Goal: Task Accomplishment & Management: Complete application form

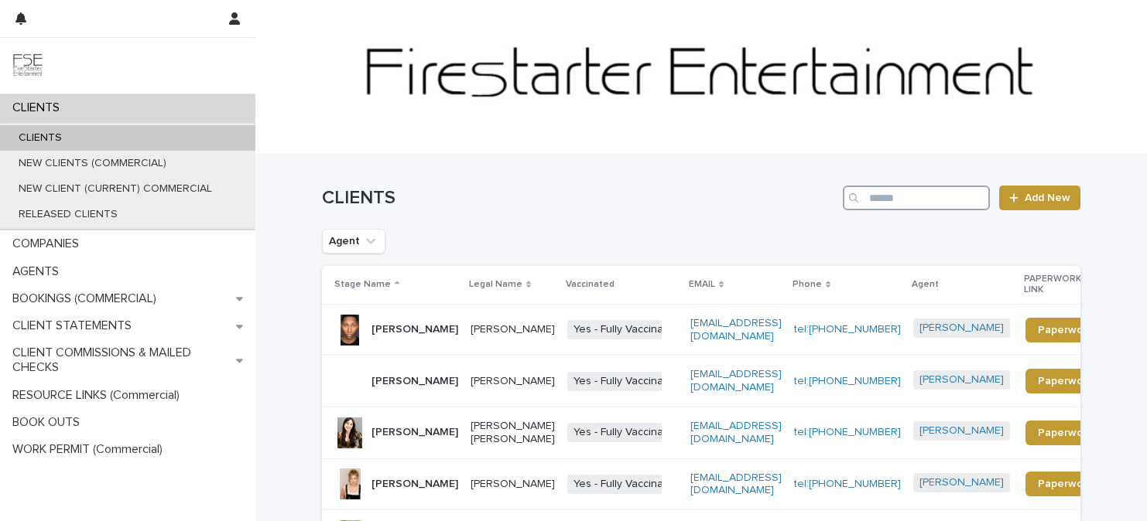
click at [884, 205] on input "Search" at bounding box center [916, 198] width 147 height 25
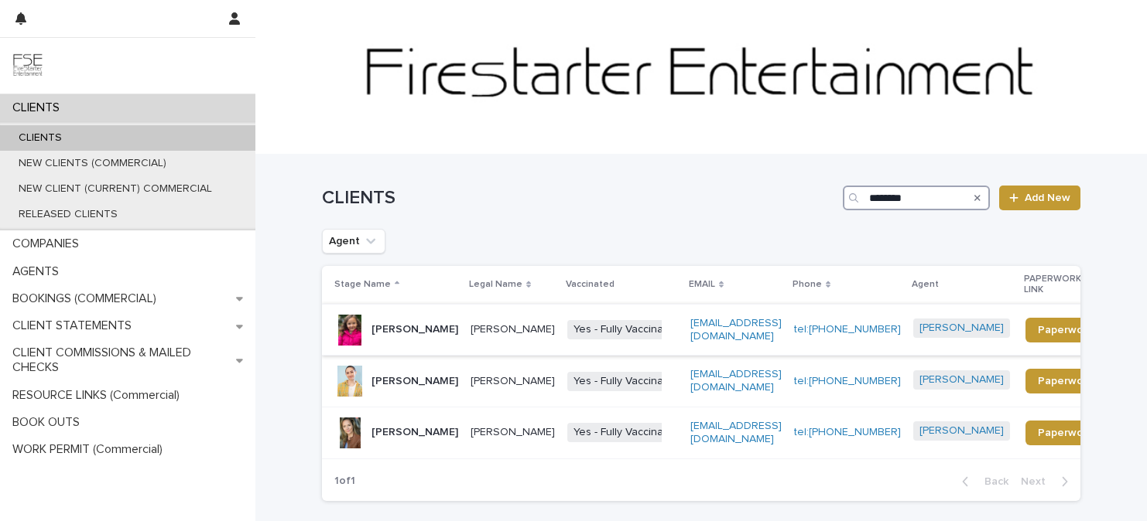
type input "********"
click at [415, 337] on p "Beatrice Pasquarelli Lopez" at bounding box center [414, 329] width 87 height 13
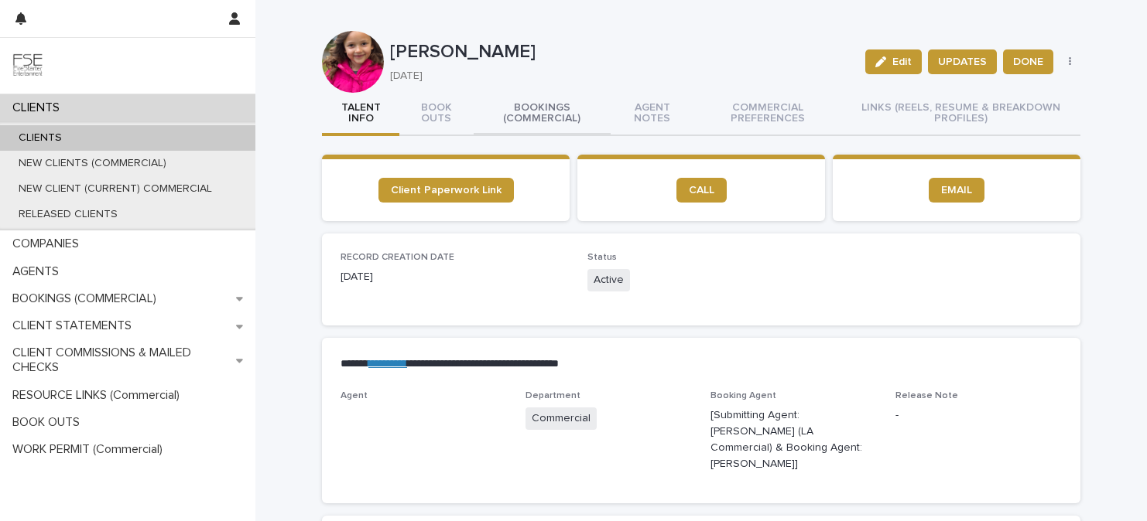
click at [523, 118] on button "BOOKINGS (COMMERCIAL)" at bounding box center [542, 114] width 137 height 43
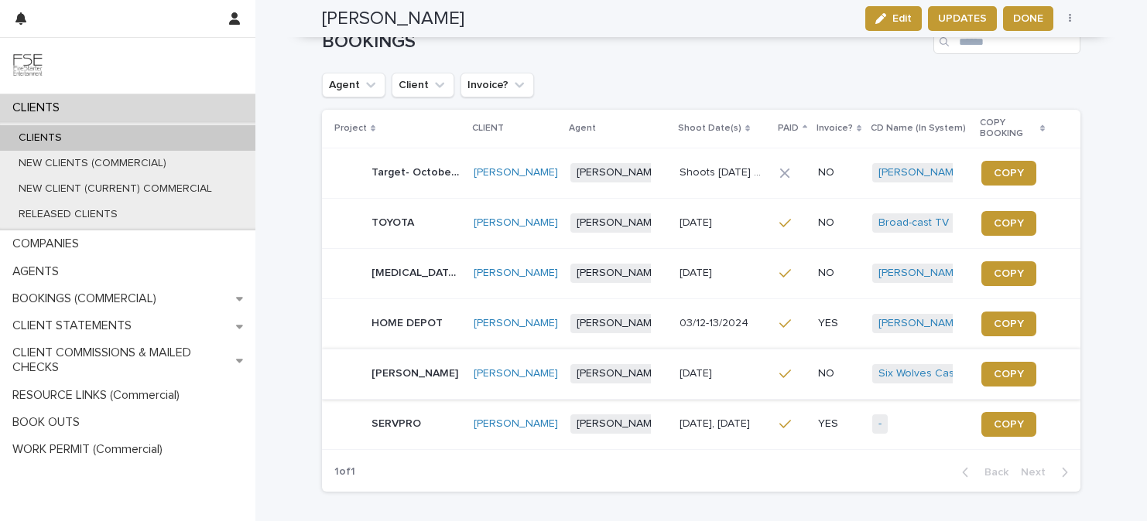
scroll to position [162, 0]
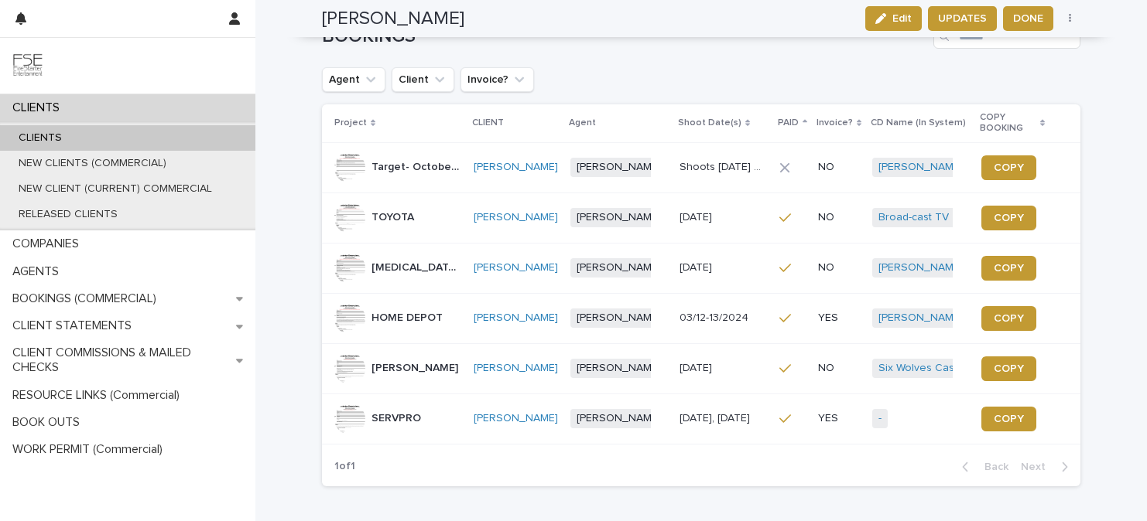
click at [415, 385] on div "McDonald's McDonald's" at bounding box center [397, 369] width 127 height 31
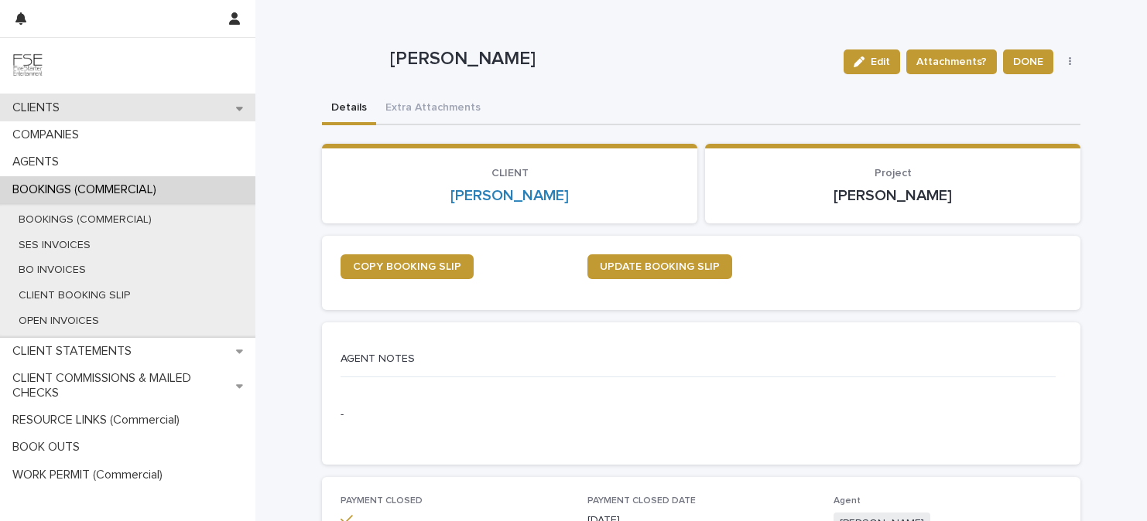
click at [74, 101] on div "CLIENTS" at bounding box center [127, 107] width 255 height 27
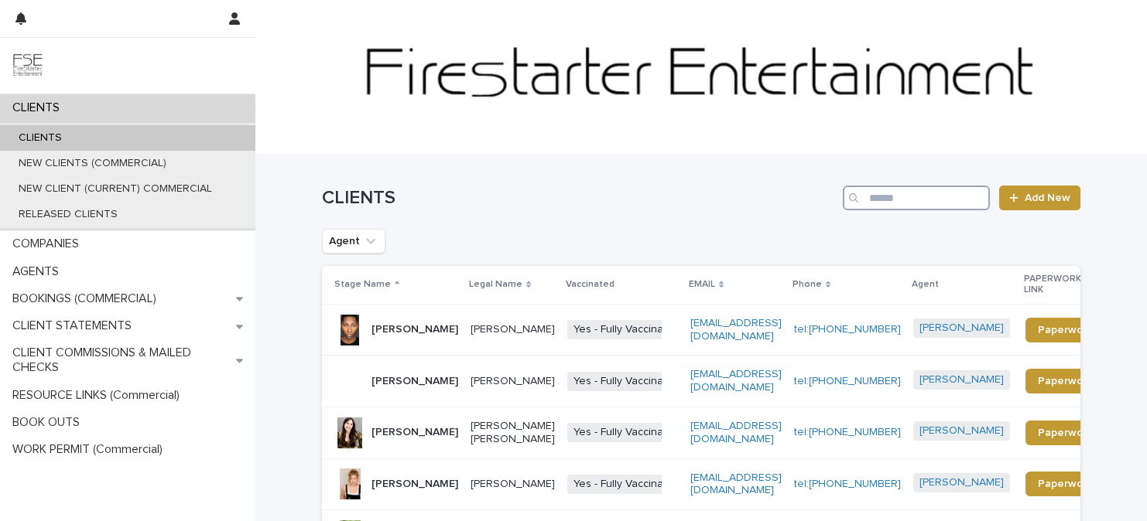
click at [924, 201] on input "Search" at bounding box center [916, 198] width 147 height 25
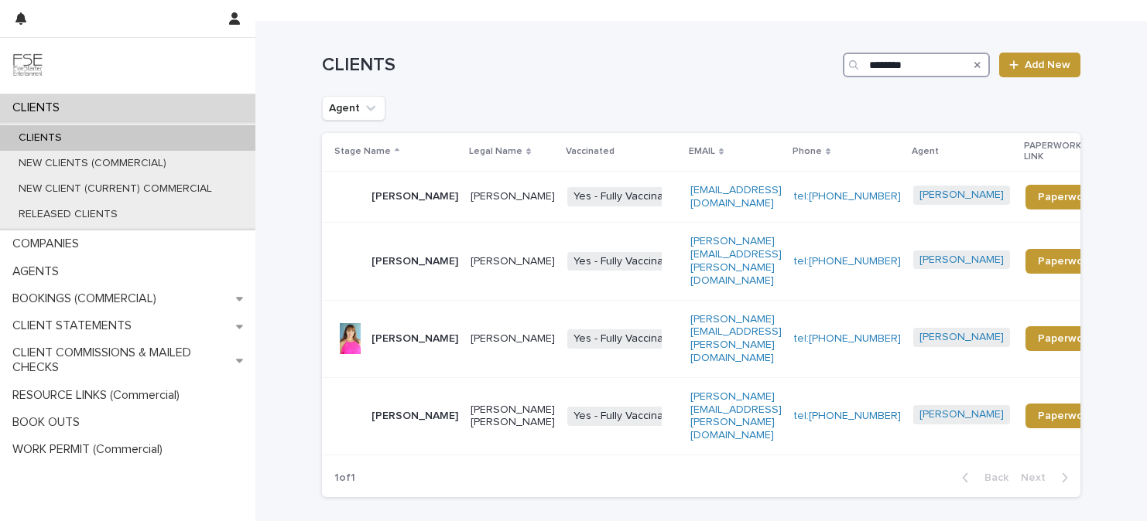
scroll to position [138, 0]
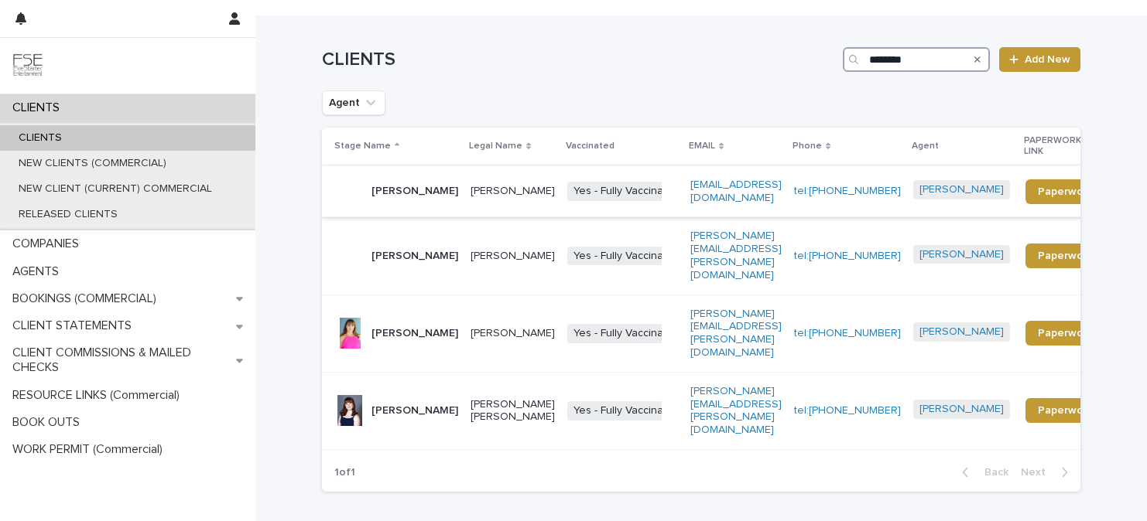
type input "********"
click at [425, 327] on p "Renee Laramore" at bounding box center [414, 333] width 87 height 13
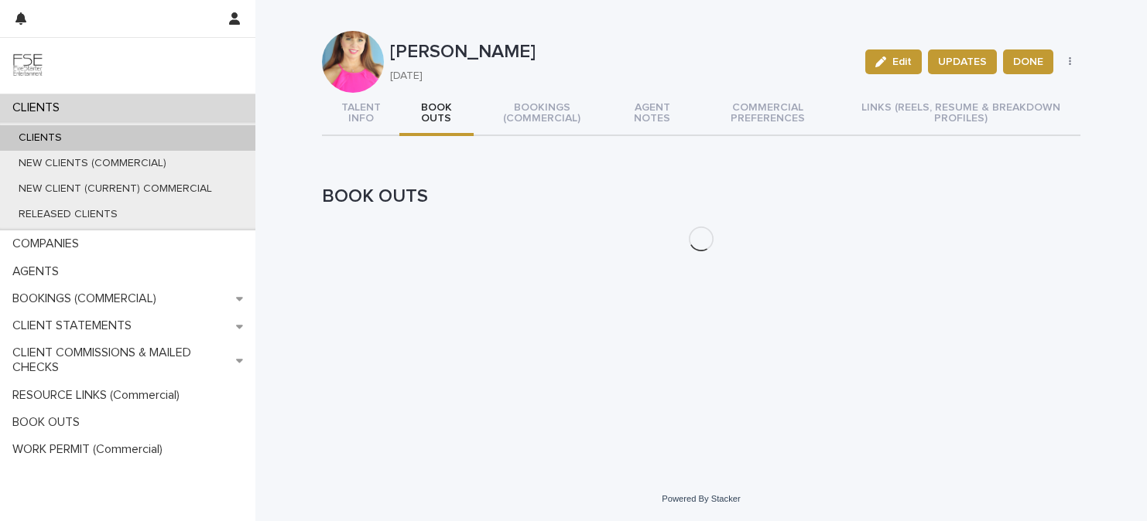
click at [443, 104] on button "BOOK OUTS" at bounding box center [436, 114] width 74 height 43
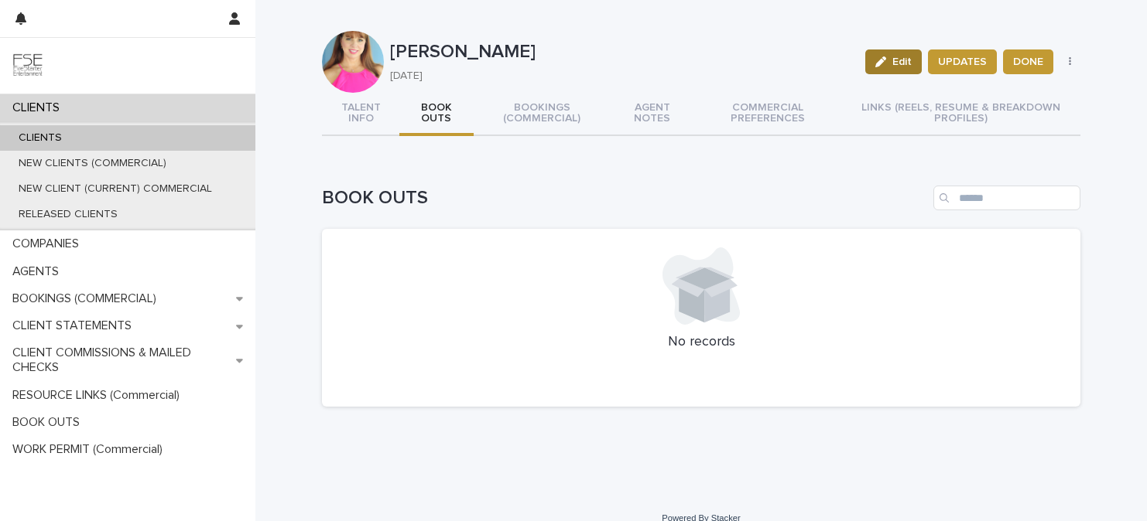
click at [877, 61] on icon "button" at bounding box center [880, 61] width 11 height 11
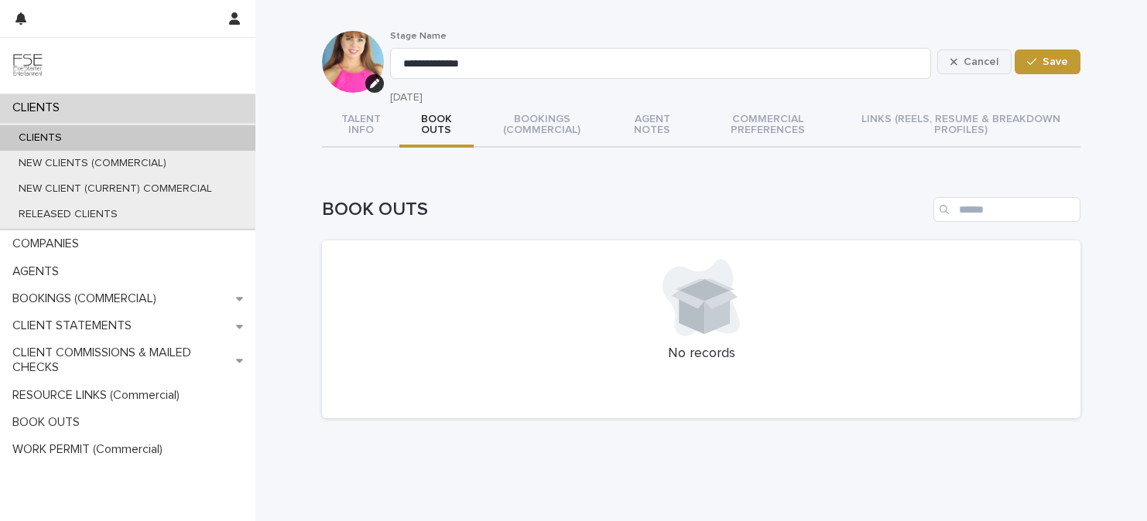
click at [976, 64] on span "Cancel" at bounding box center [980, 61] width 35 height 11
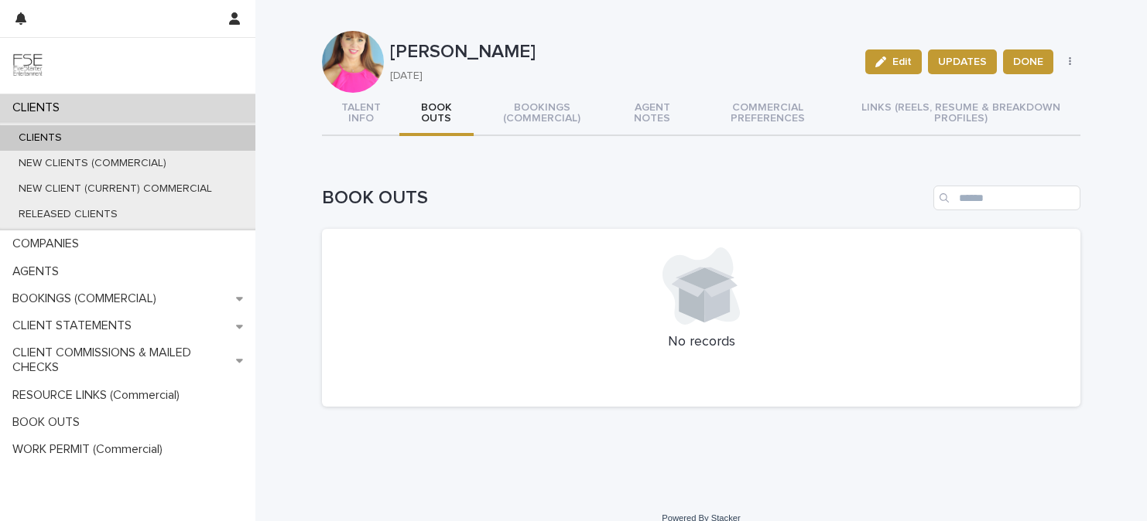
click at [1073, 69] on div "Edit UPDATES DONE RELEASE LOCATION HEADSHOT UNION UPDATE" at bounding box center [970, 62] width 222 height 62
click at [1072, 63] on button "button" at bounding box center [1070, 61] width 22 height 11
click at [711, 302] on icon at bounding box center [717, 301] width 26 height 44
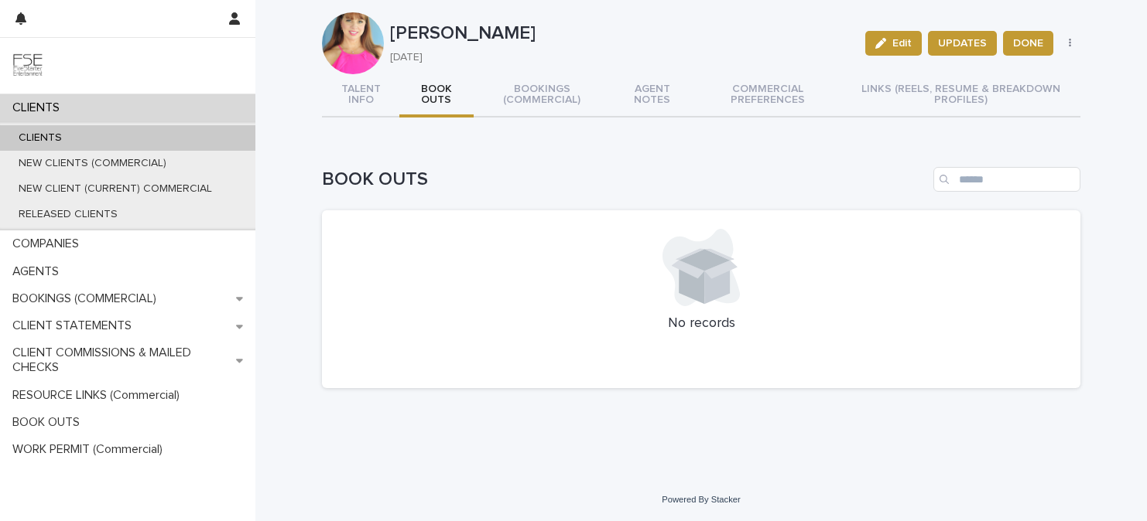
click at [725, 288] on icon at bounding box center [717, 283] width 26 height 44
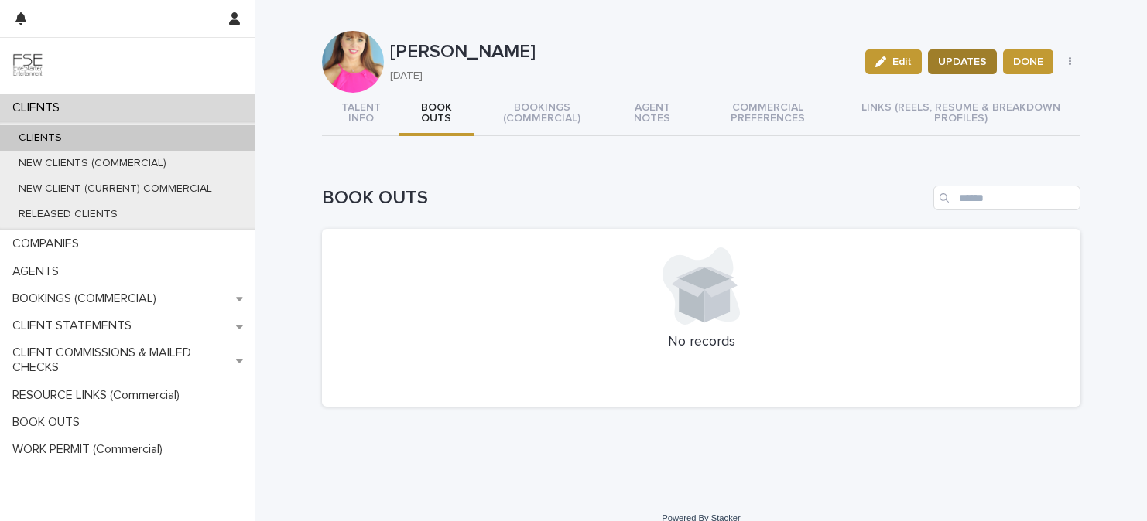
click at [951, 64] on span "UPDATES" at bounding box center [962, 61] width 49 height 15
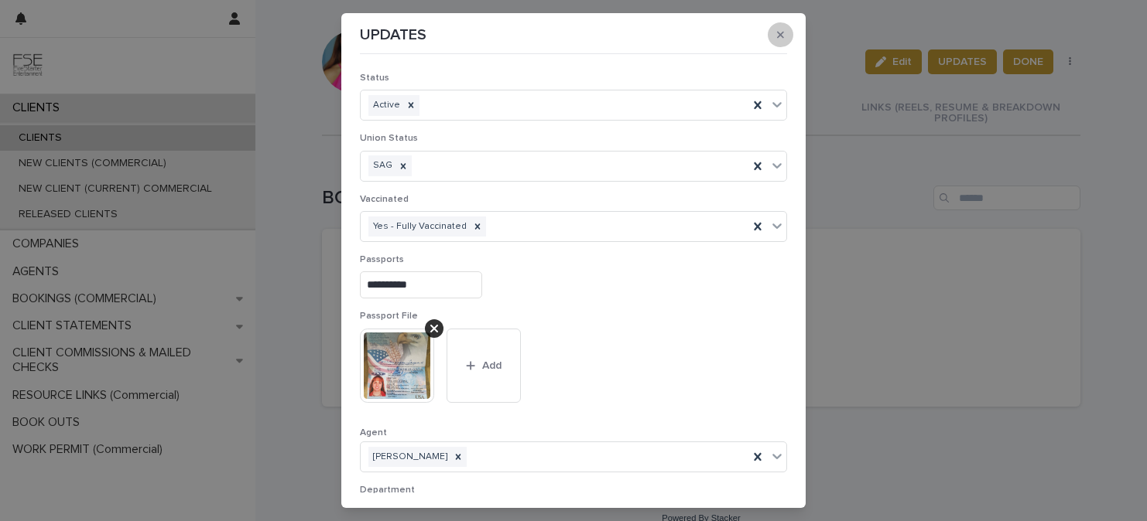
click at [780, 34] on icon "button" at bounding box center [780, 34] width 7 height 7
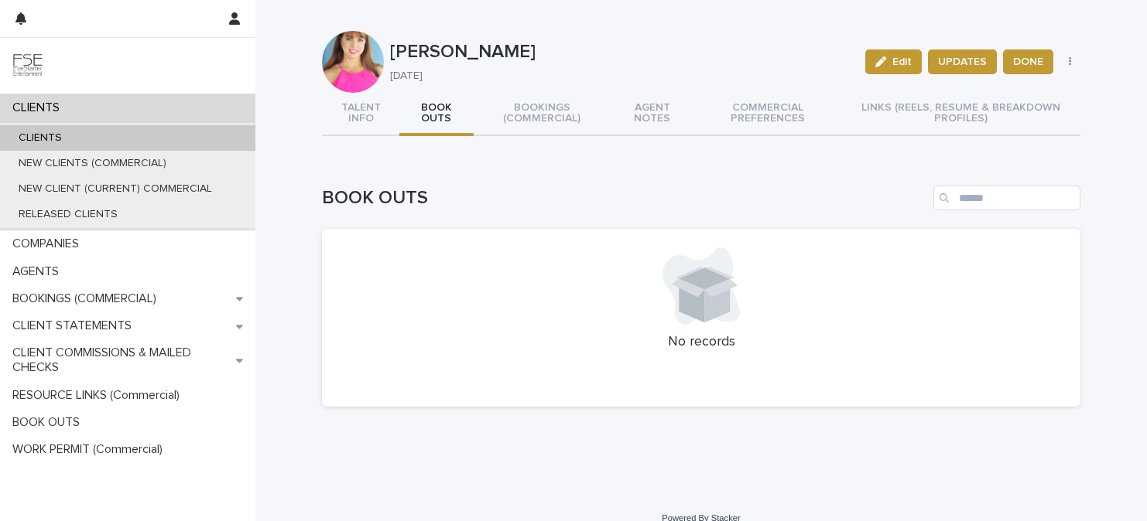
click at [1071, 64] on button "button" at bounding box center [1070, 61] width 22 height 11
drag, startPoint x: 863, startPoint y: 255, endPoint x: 808, endPoint y: 267, distance: 56.3
click at [863, 255] on div at bounding box center [700, 286] width 721 height 77
click at [347, 116] on button "TALENT INFO" at bounding box center [360, 114] width 77 height 43
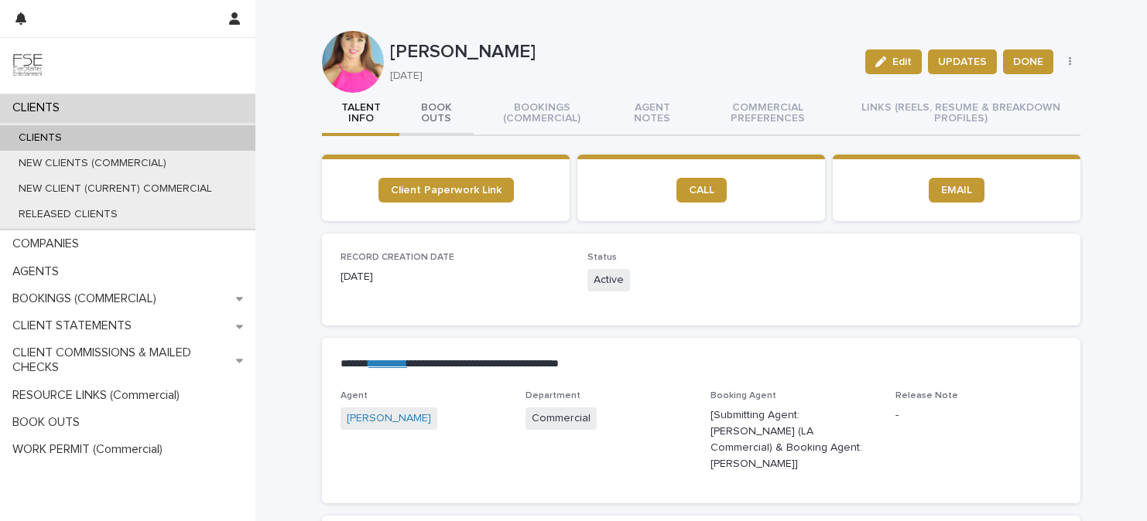
click at [439, 117] on button "BOOK OUTS" at bounding box center [436, 114] width 74 height 43
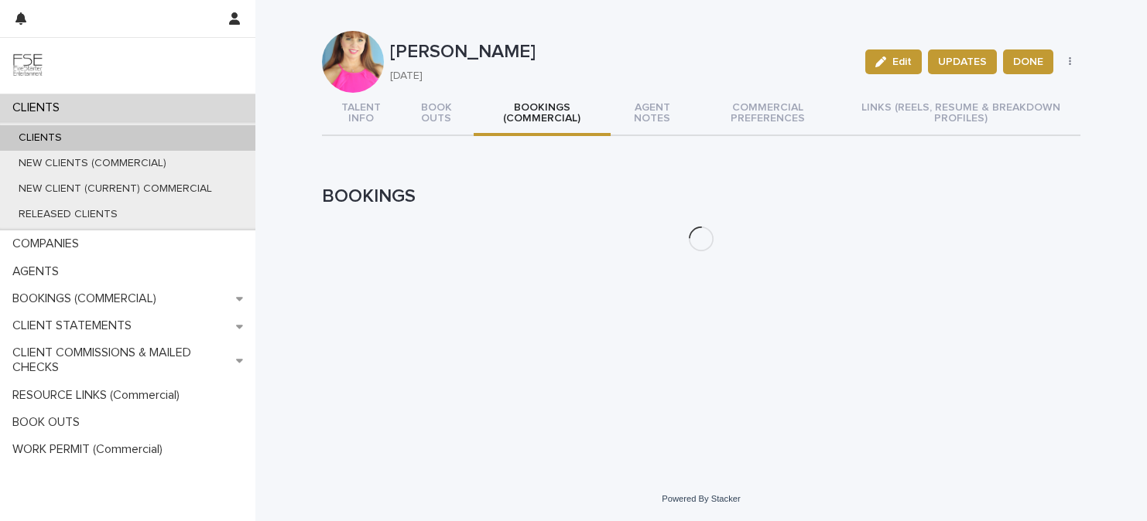
click at [576, 121] on button "BOOKINGS (COMMERCIAL)" at bounding box center [542, 114] width 137 height 43
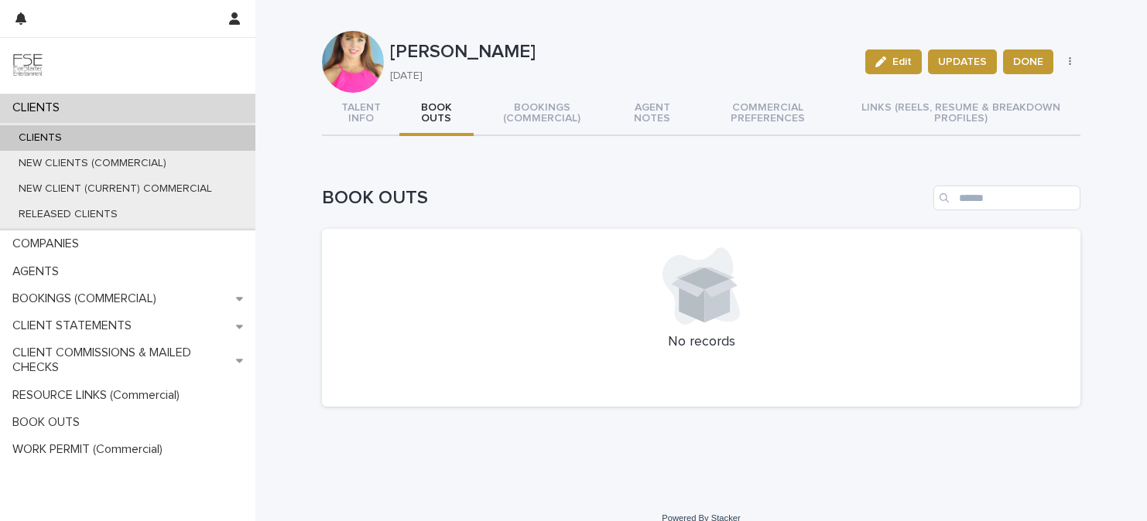
click at [433, 122] on button "BOOK OUTS" at bounding box center [436, 114] width 74 height 43
click at [411, 197] on h1 "BOOK OUTS" at bounding box center [624, 198] width 605 height 22
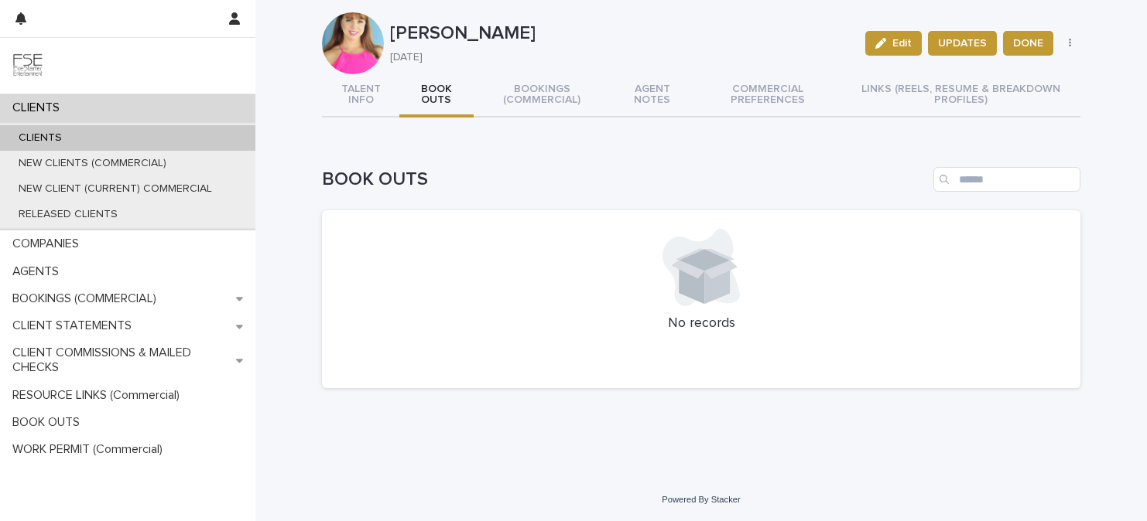
click at [725, 273] on icon at bounding box center [717, 283] width 26 height 44
click at [702, 293] on icon at bounding box center [692, 282] width 26 height 44
click at [784, 278] on div at bounding box center [700, 267] width 721 height 77
click at [1069, 36] on div "Edit UPDATES DONE RELEASE LOCATION HEADSHOT UNION UPDATE" at bounding box center [970, 43] width 222 height 62
click at [1069, 39] on icon "button" at bounding box center [1070, 43] width 3 height 11
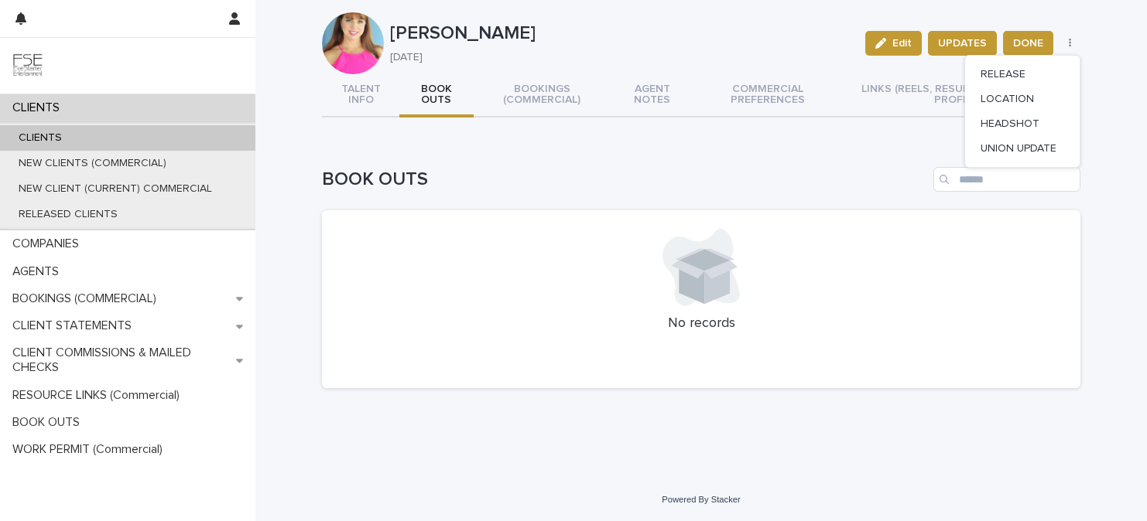
click at [354, 145] on div "Loading... Saving… BOOK OUTS No records" at bounding box center [701, 268] width 758 height 265
click at [85, 104] on div "CLIENTS" at bounding box center [127, 107] width 255 height 27
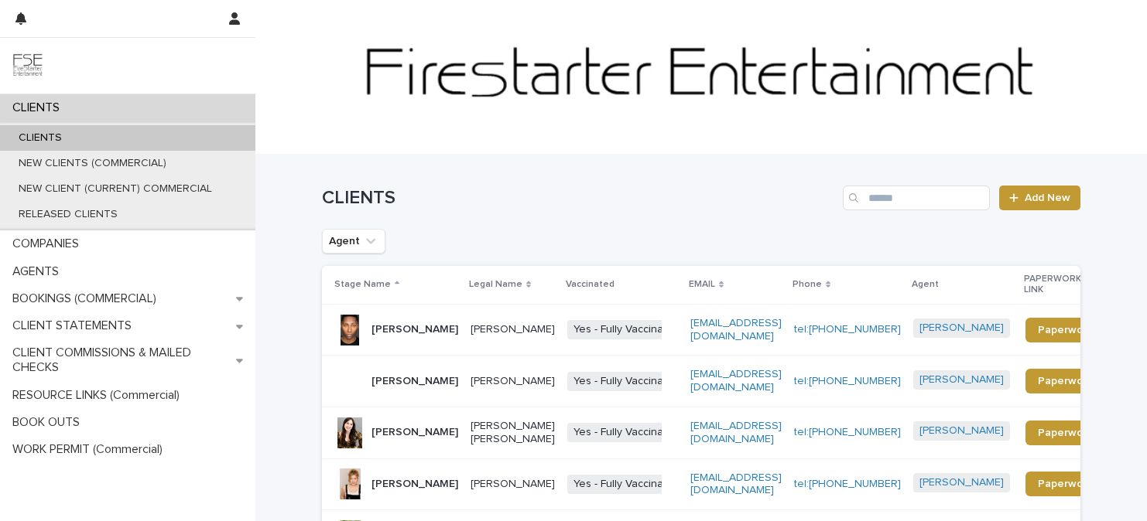
click at [388, 321] on div "Aaron Nelson" at bounding box center [414, 328] width 87 height 16
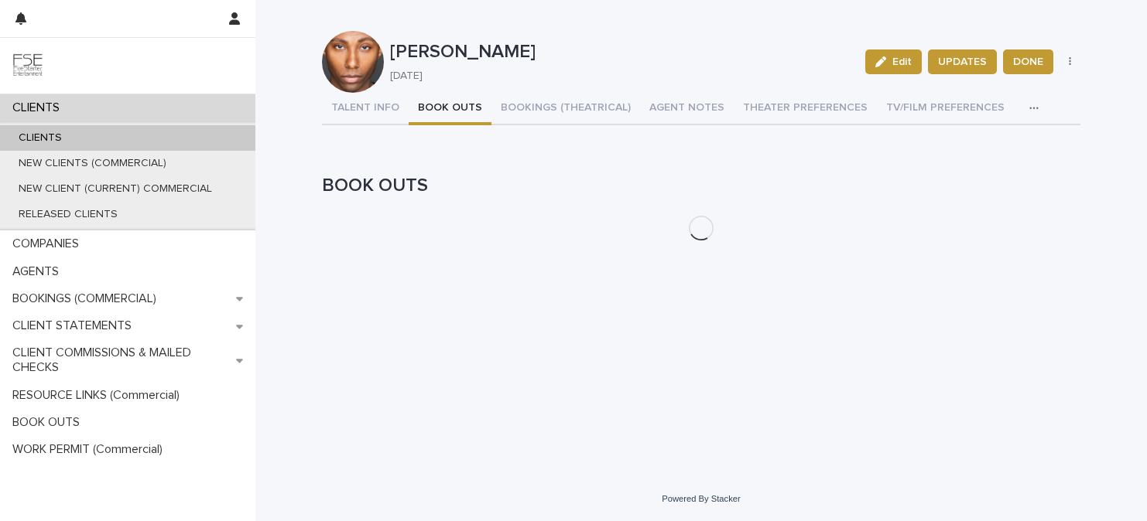
click at [430, 104] on button "BOOK OUTS" at bounding box center [450, 109] width 83 height 32
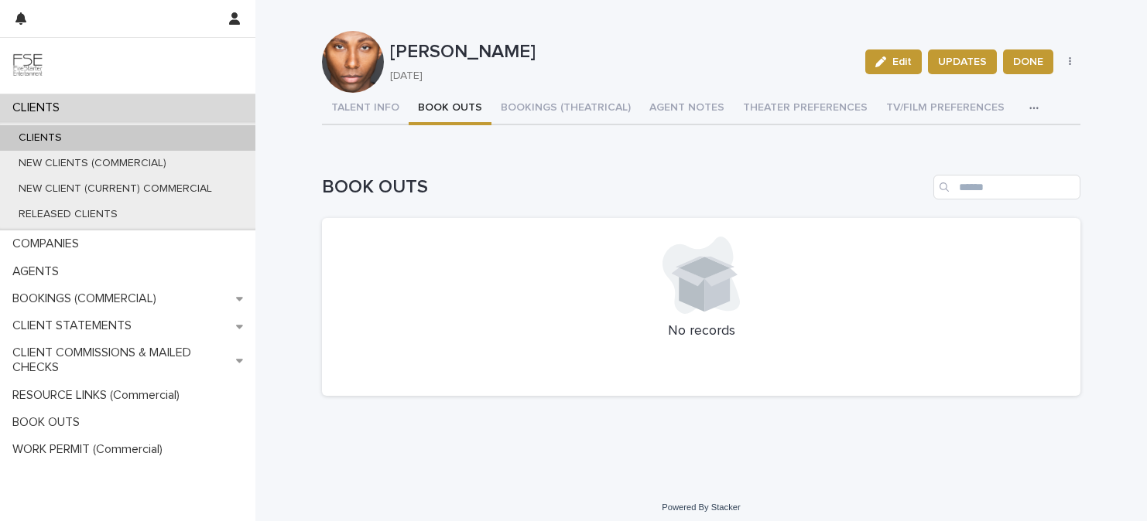
scroll to position [8, 0]
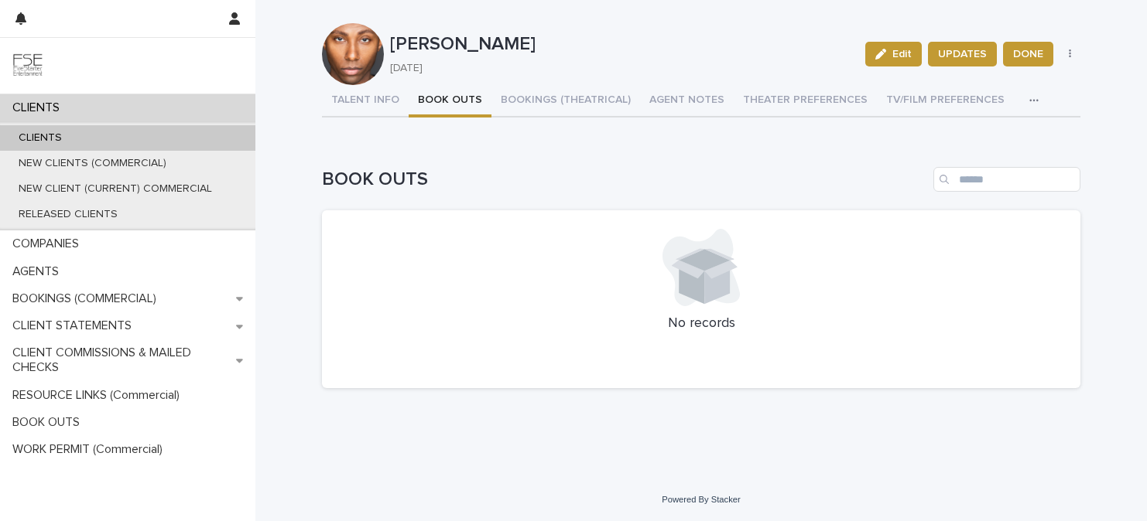
click at [700, 269] on icon at bounding box center [705, 264] width 66 height 30
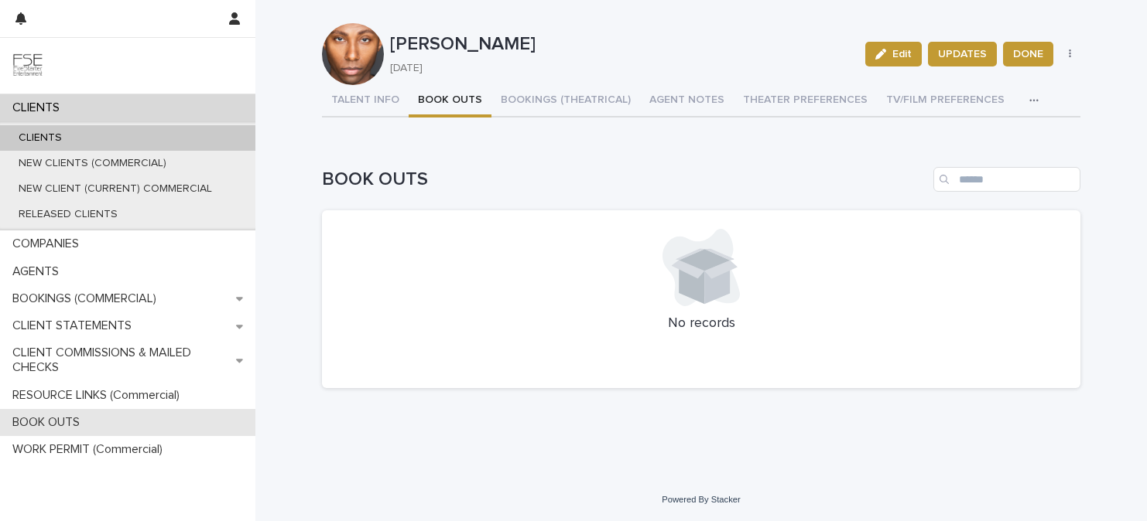
click at [63, 419] on p "BOOK OUTS" at bounding box center [49, 422] width 86 height 15
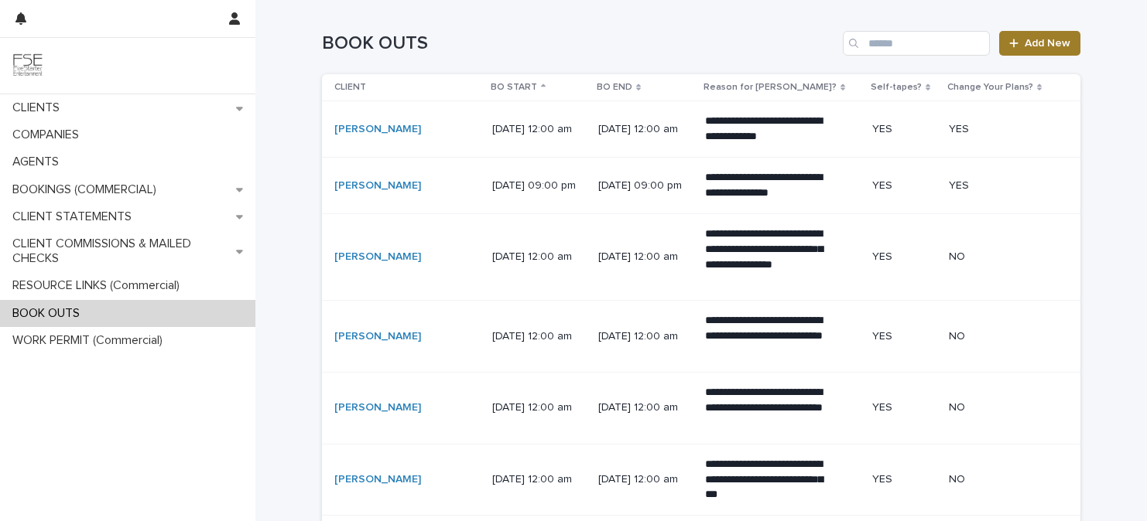
click at [1024, 40] on div at bounding box center [1016, 43] width 15 height 11
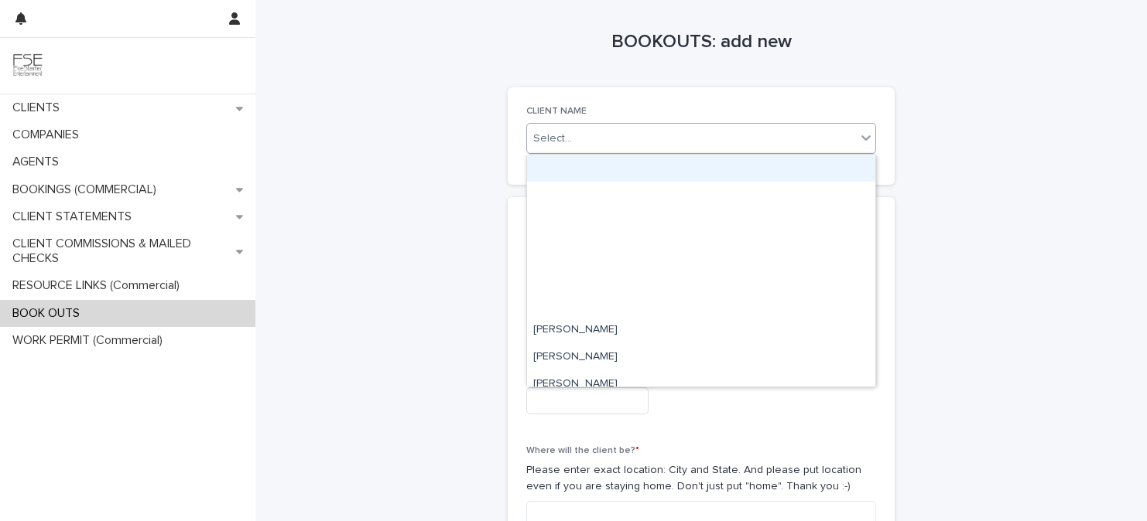
click at [658, 149] on div "Select..." at bounding box center [691, 139] width 329 height 26
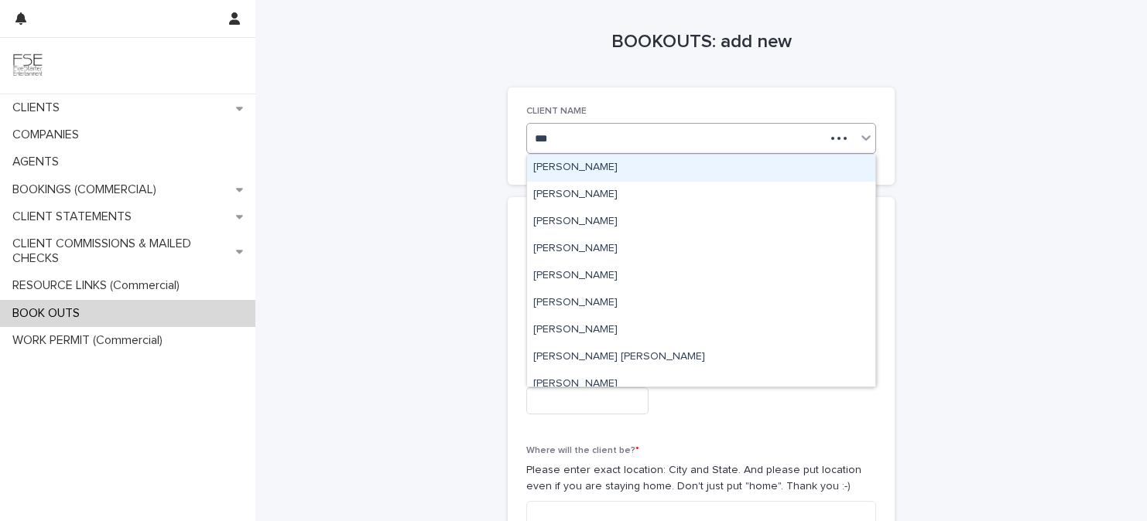
type input "****"
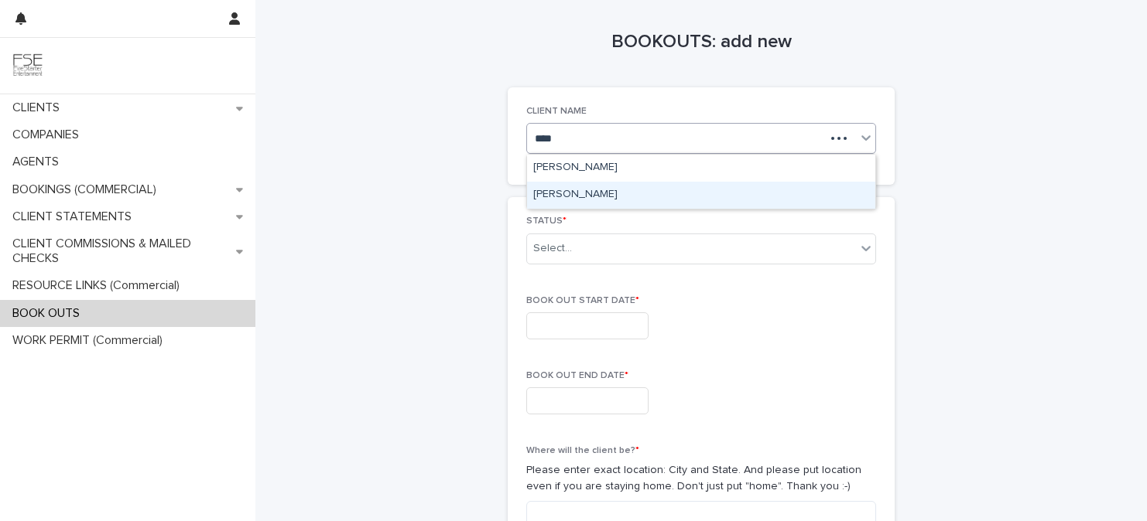
click at [637, 198] on div "Renee Laramore" at bounding box center [701, 195] width 348 height 27
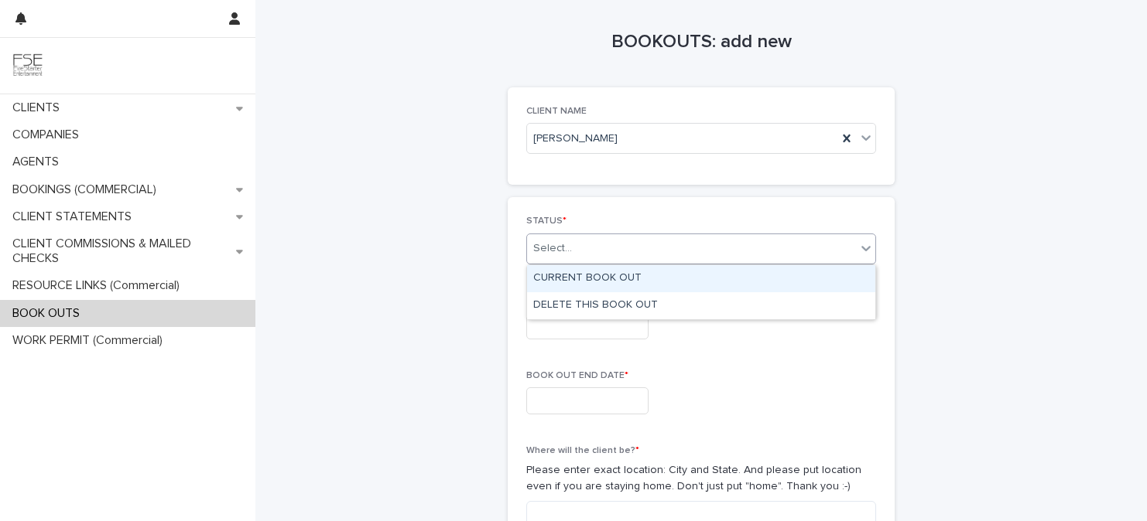
click at [641, 253] on div "Select..." at bounding box center [691, 249] width 329 height 26
click at [640, 275] on div "CURRENT BOOK OUT" at bounding box center [701, 278] width 348 height 27
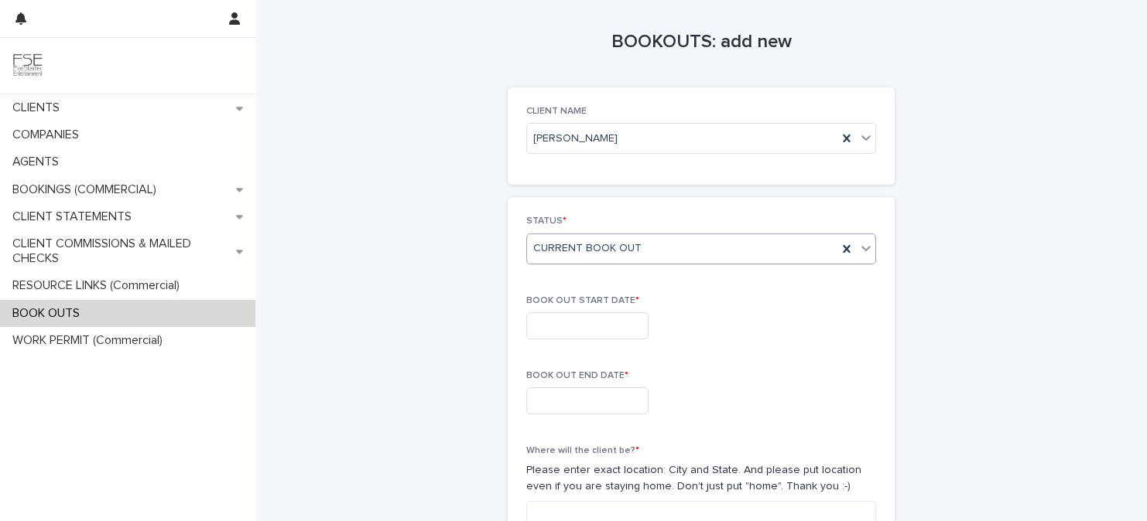
click at [594, 318] on input "text" at bounding box center [587, 326] width 122 height 27
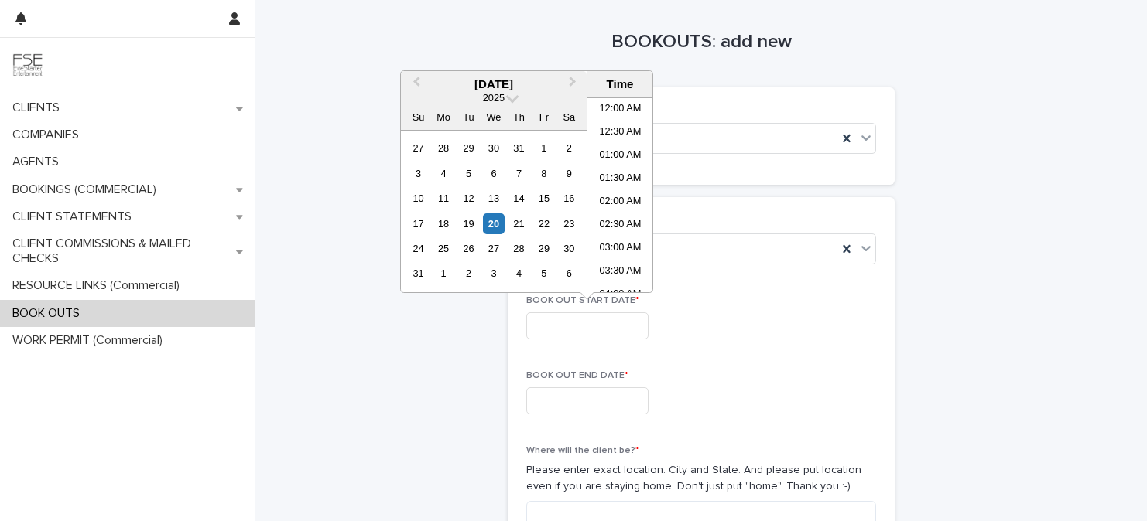
scroll to position [797, 0]
click at [518, 219] on div "21" at bounding box center [518, 224] width 21 height 21
type input "**********"
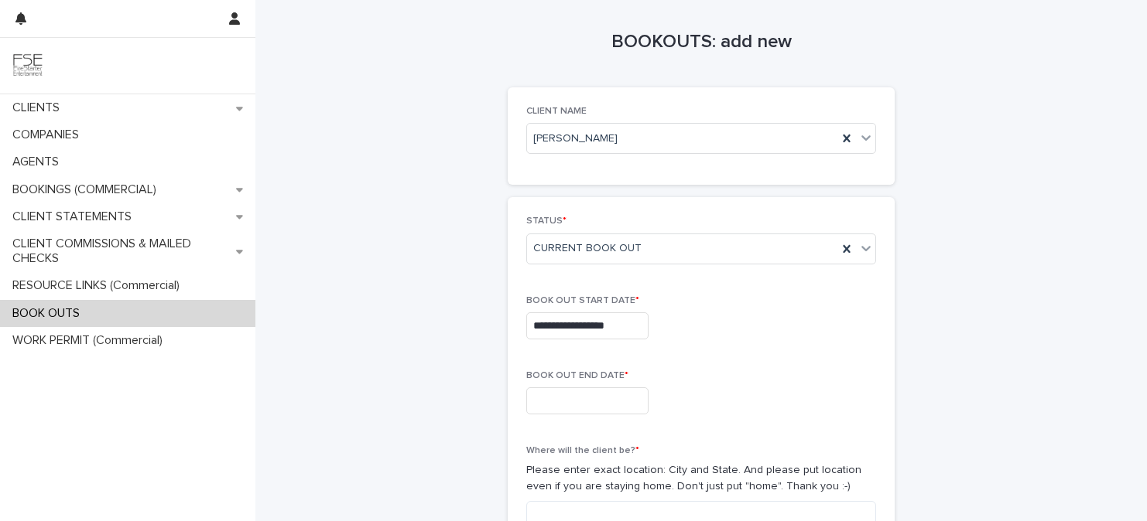
click at [600, 422] on div "BOOK OUT END DATE *" at bounding box center [701, 399] width 350 height 56
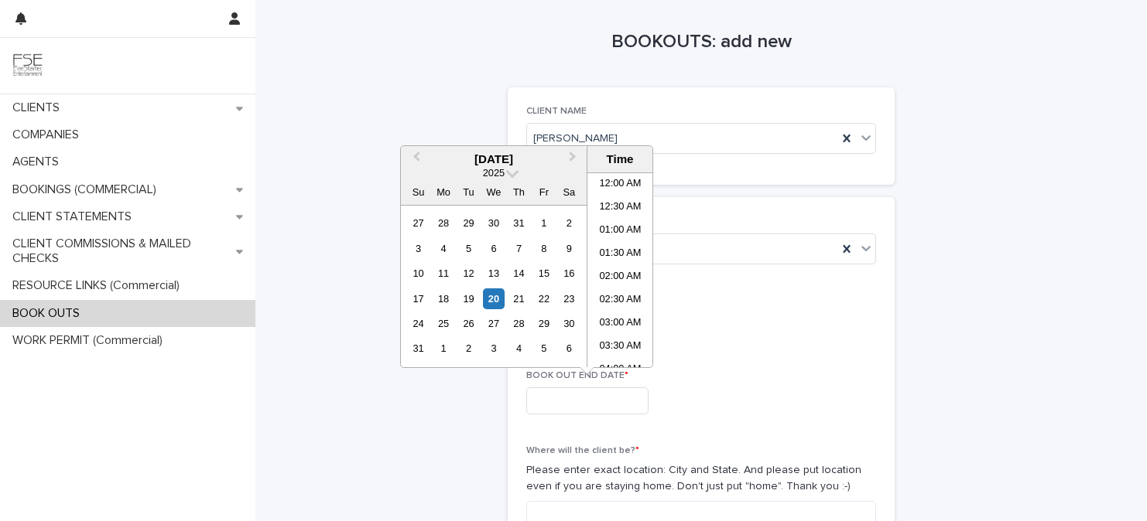
click at [600, 404] on input "text" at bounding box center [587, 401] width 122 height 27
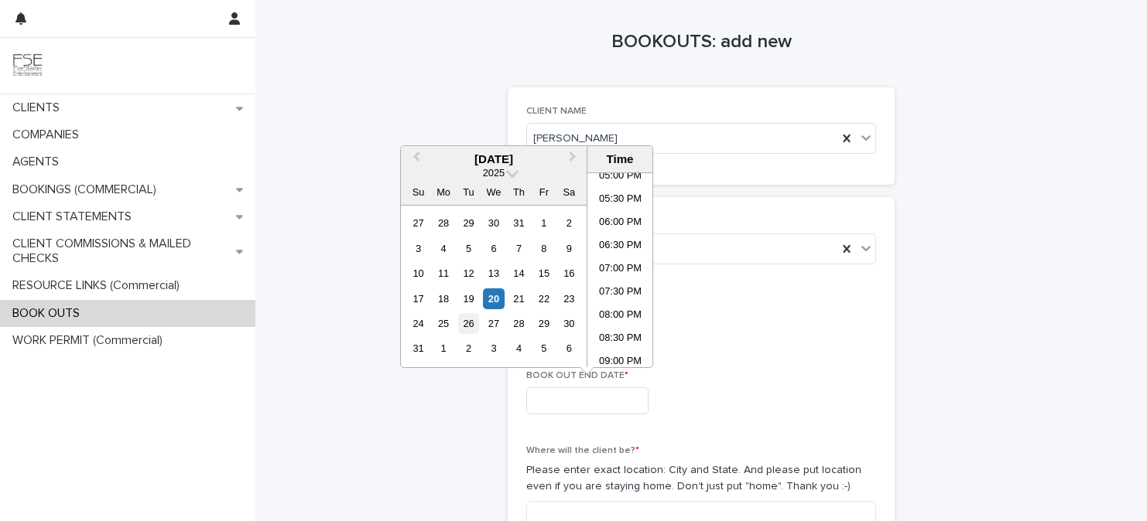
click at [466, 321] on div "26" at bounding box center [468, 323] width 21 height 21
type input "**********"
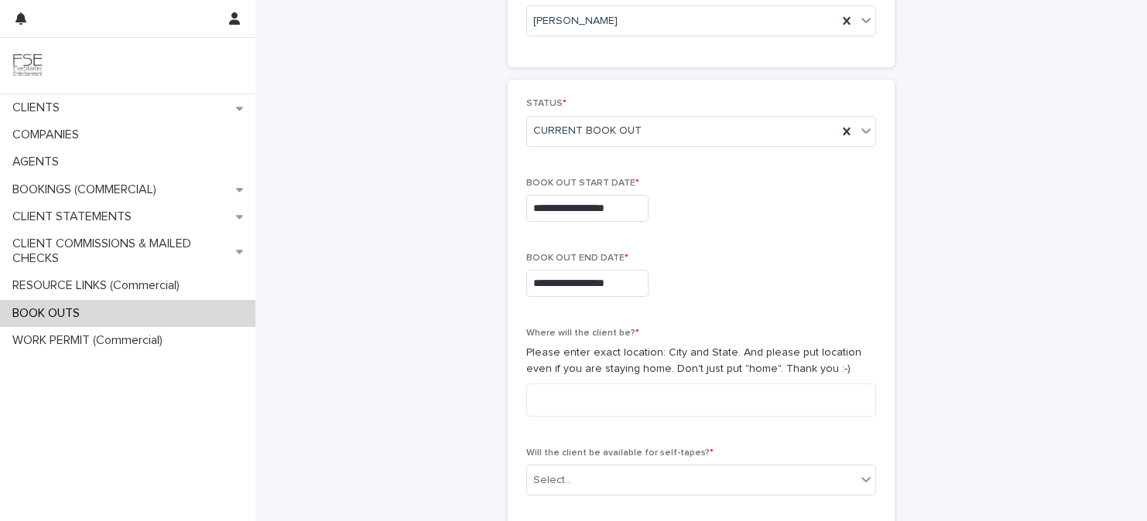
scroll to position [148, 0]
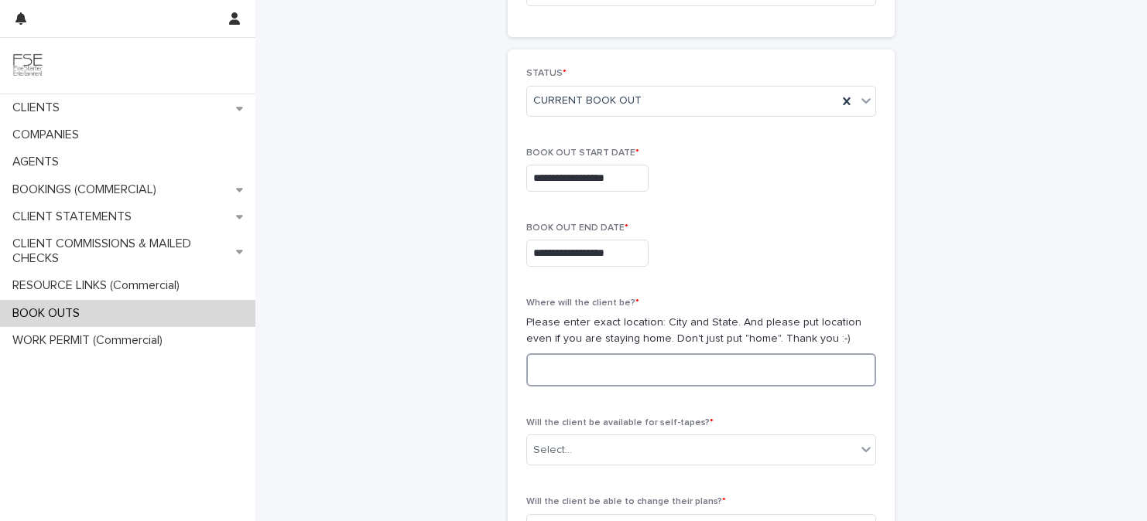
click at [694, 369] on textarea at bounding box center [701, 370] width 350 height 33
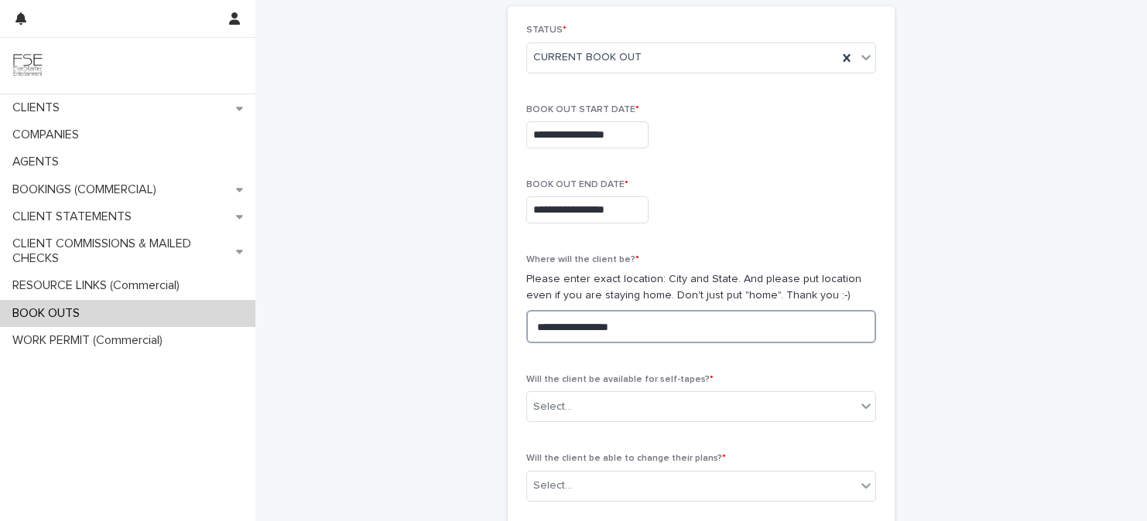
scroll to position [196, 0]
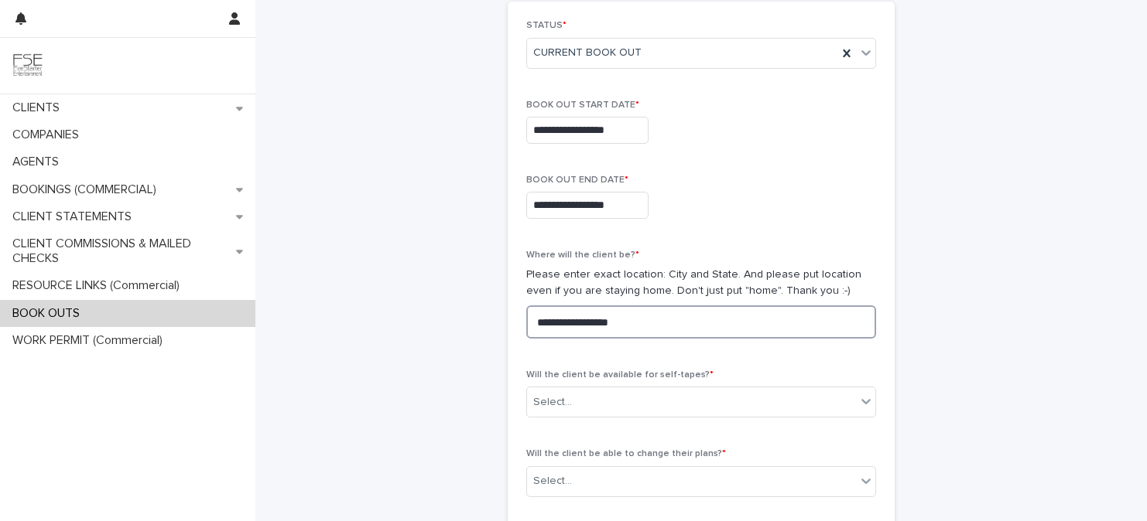
drag, startPoint x: 618, startPoint y: 324, endPoint x: 491, endPoint y: 327, distance: 126.9
click at [491, 327] on div "**********" at bounding box center [701, 367] width 758 height 1127
type textarea "**********"
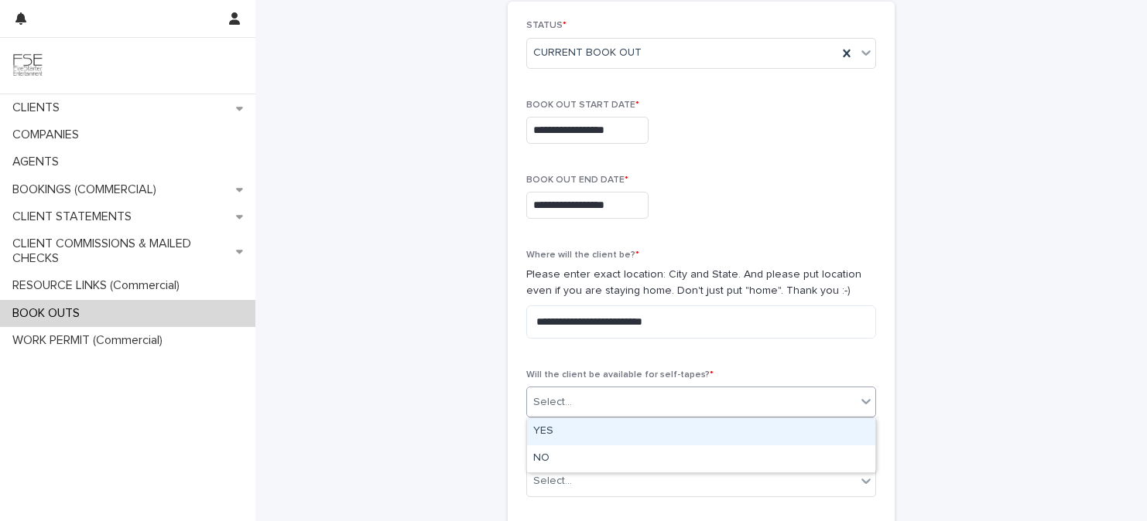
click at [569, 395] on div "Select..." at bounding box center [552, 403] width 39 height 16
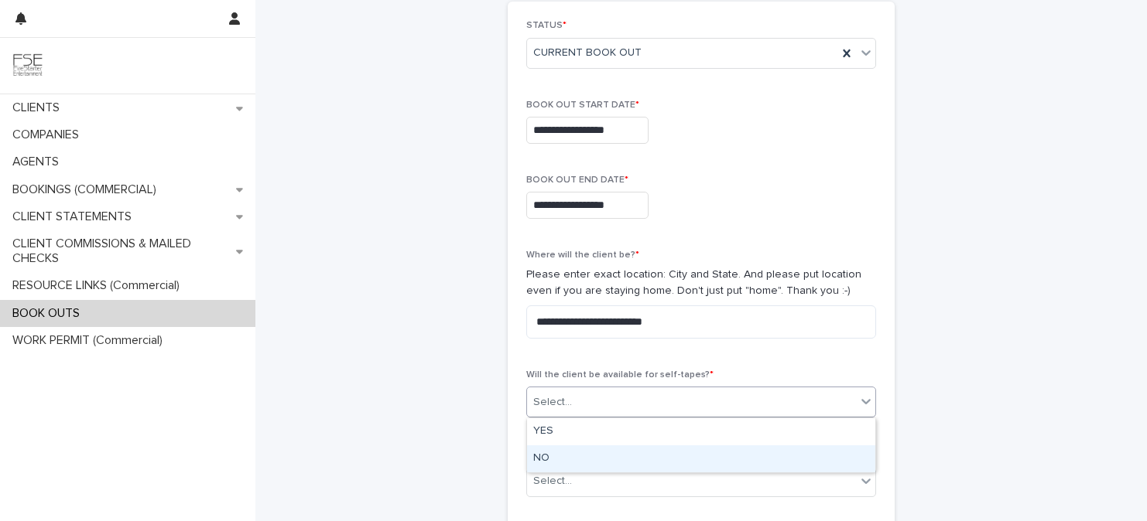
click at [568, 455] on div "NO" at bounding box center [701, 459] width 348 height 27
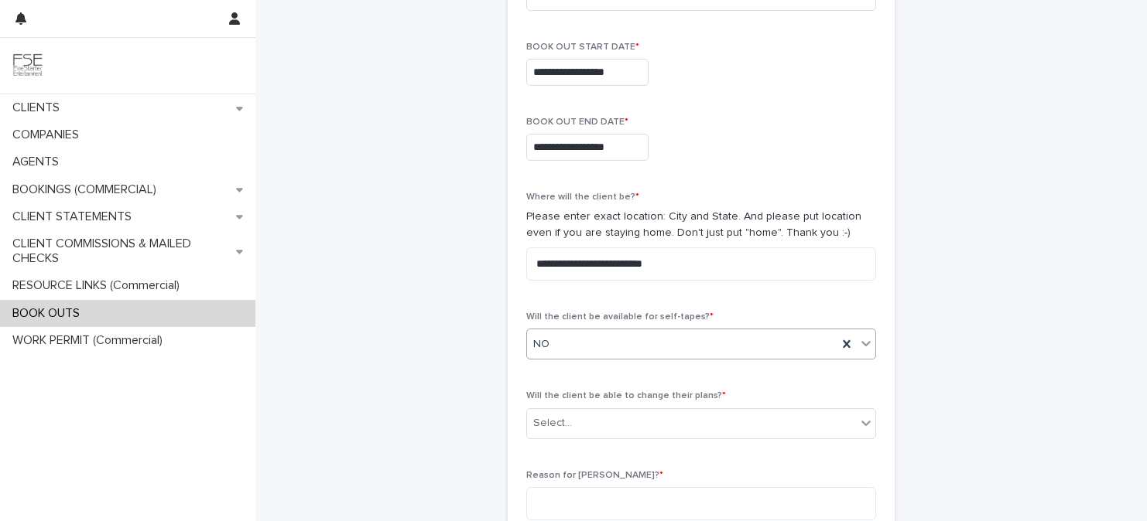
scroll to position [306, 0]
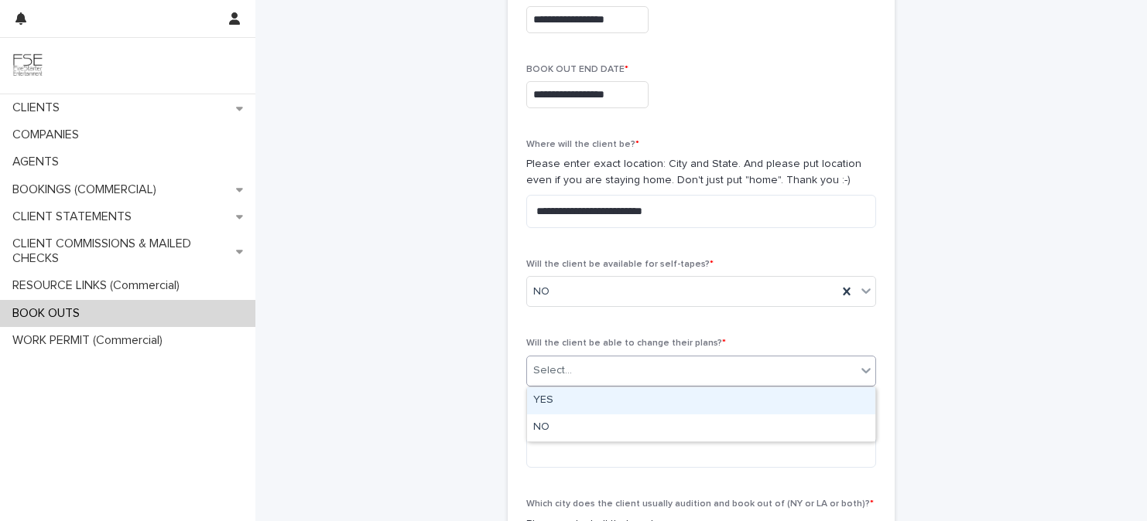
click at [589, 376] on div "Select..." at bounding box center [691, 371] width 329 height 26
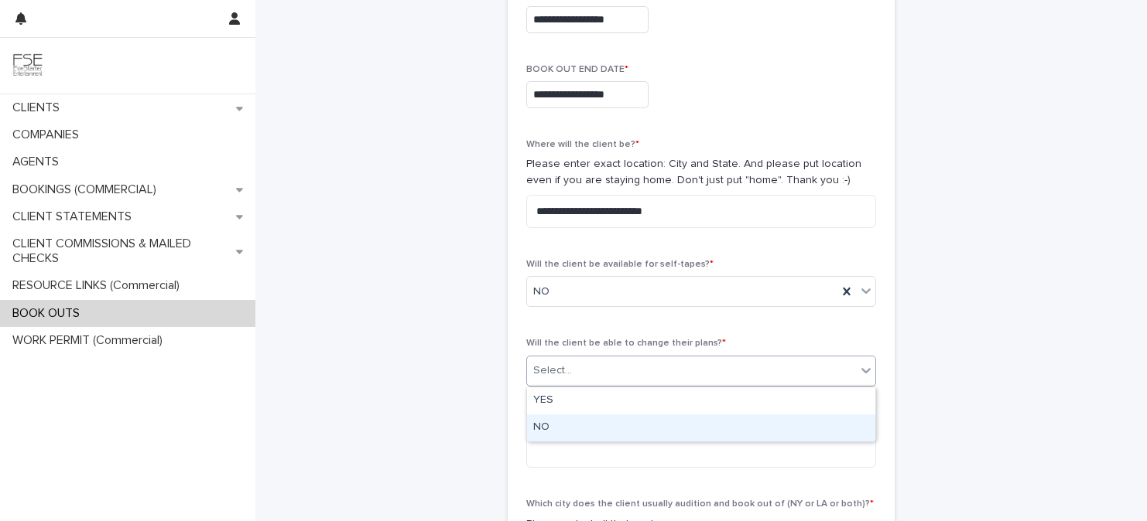
click at [584, 434] on div "NO" at bounding box center [701, 428] width 348 height 27
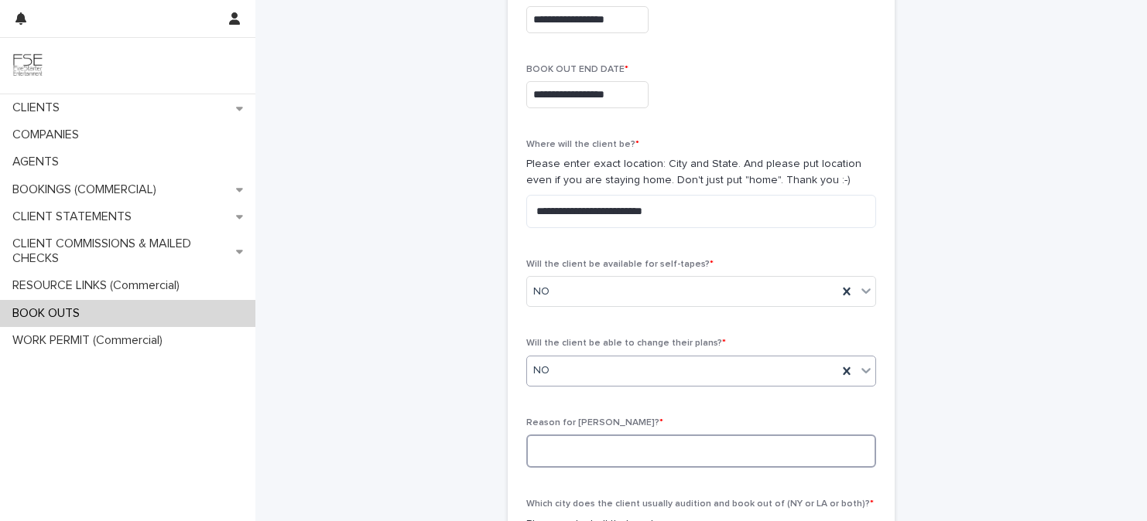
click at [586, 448] on textarea at bounding box center [701, 451] width 350 height 33
paste textarea "**********"
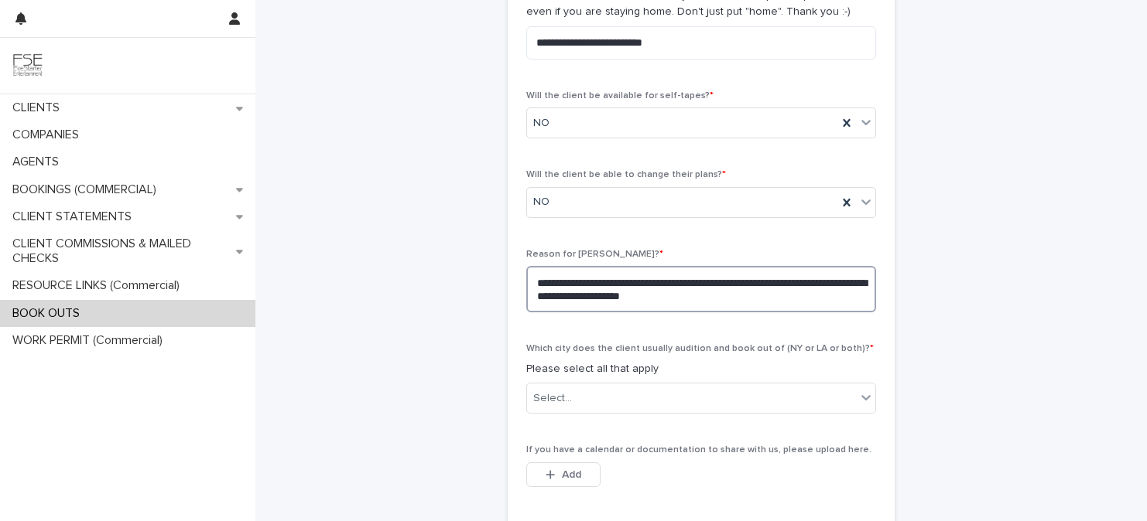
scroll to position [481, 0]
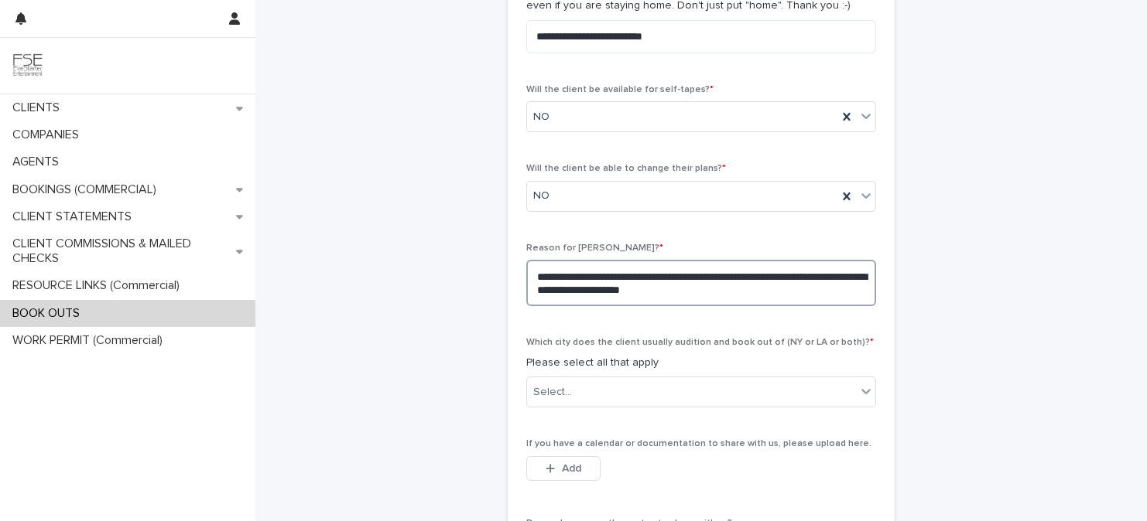
type textarea "**********"
click at [693, 376] on div "Which city does the client usually audition and book out of (NY or LA or both)?…" at bounding box center [701, 378] width 350 height 83
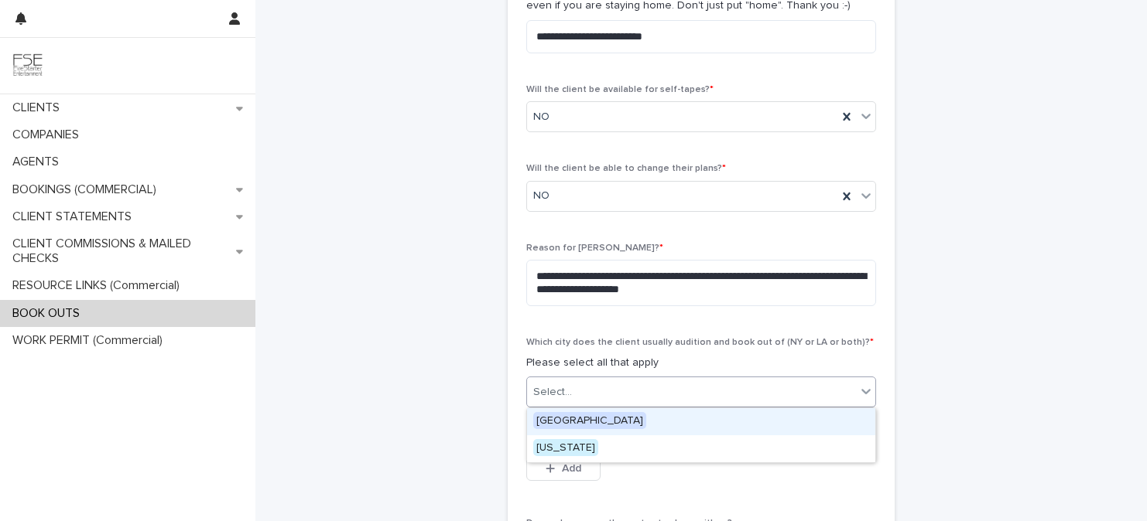
click at [685, 391] on div "Select..." at bounding box center [691, 393] width 329 height 26
click at [660, 416] on div "Los Angeles" at bounding box center [701, 422] width 348 height 27
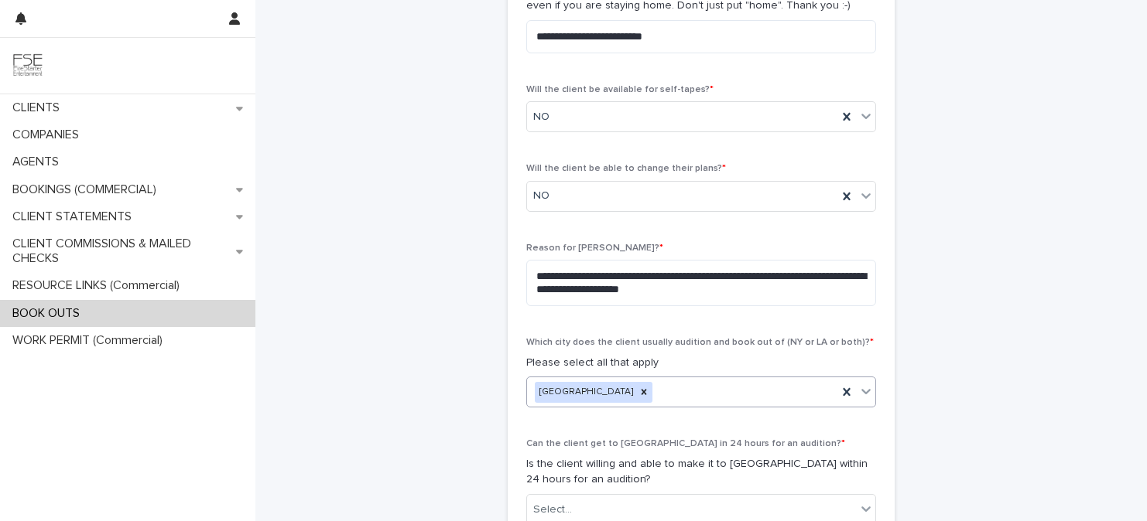
scroll to position [599, 0]
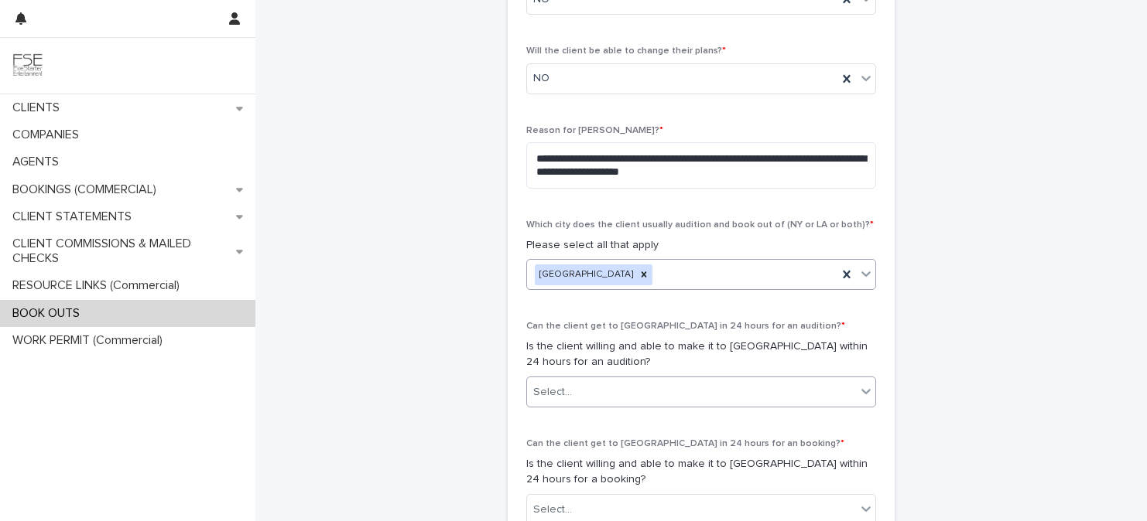
click at [588, 394] on div "Select..." at bounding box center [691, 393] width 329 height 26
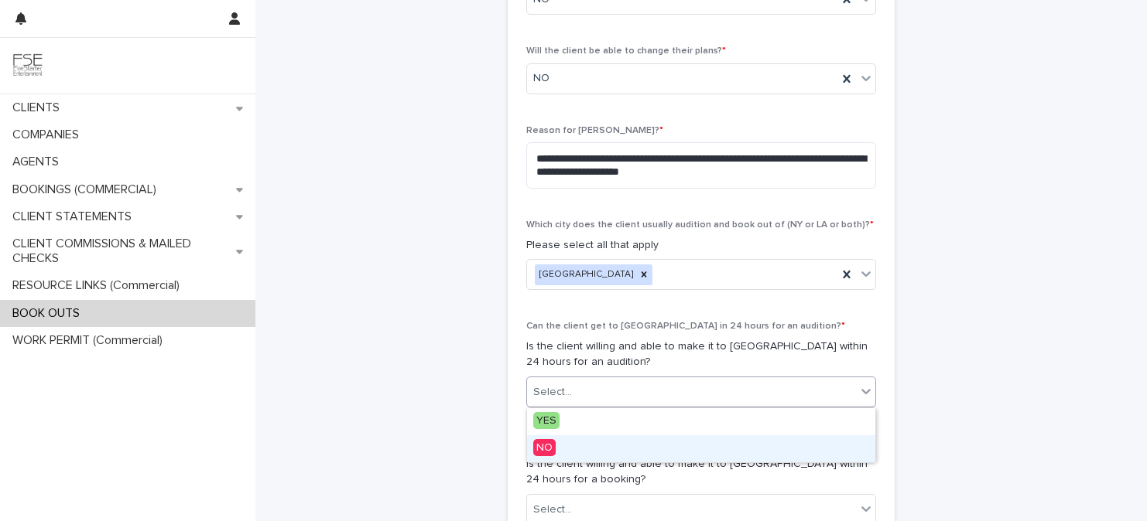
click at [570, 448] on div "NO" at bounding box center [701, 449] width 348 height 27
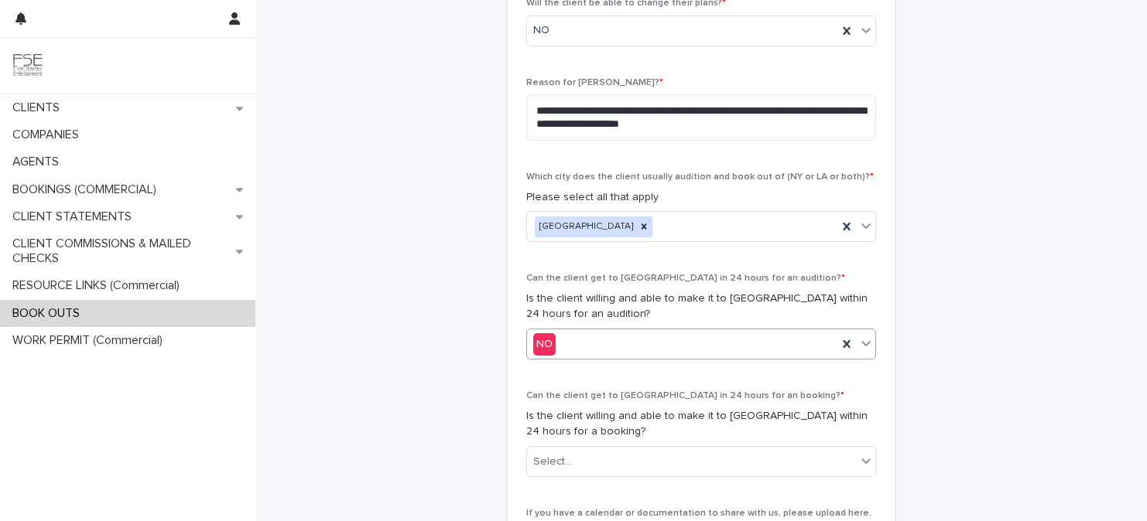
scroll to position [648, 0]
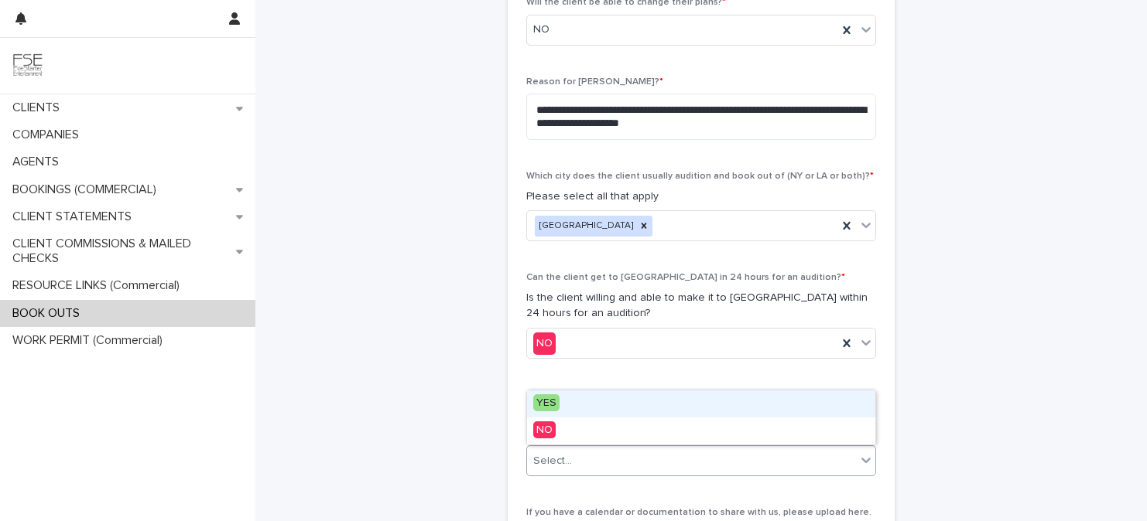
click at [566, 462] on div "Select..." at bounding box center [552, 461] width 39 height 16
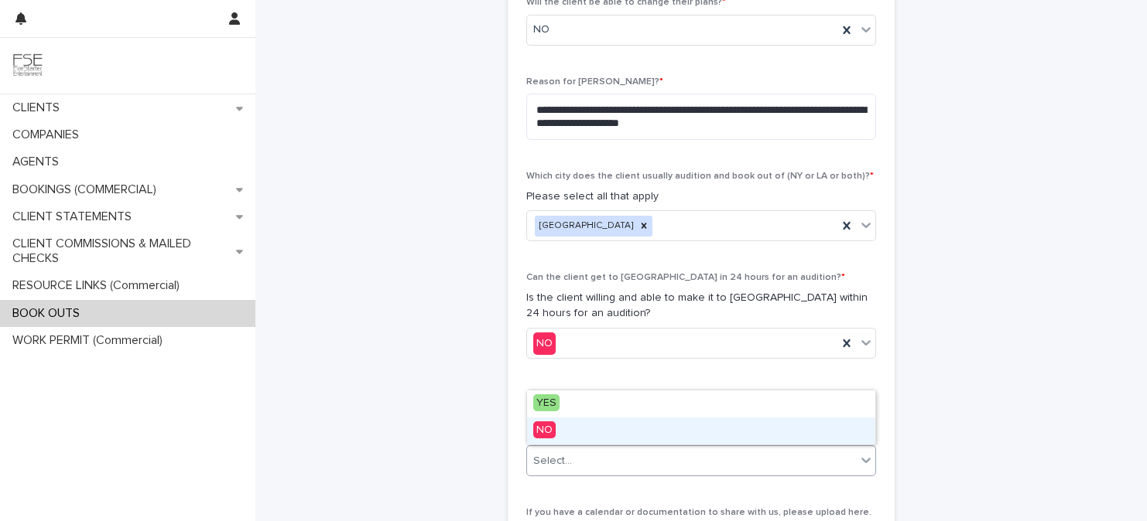
click at [546, 433] on span "NO" at bounding box center [544, 430] width 22 height 17
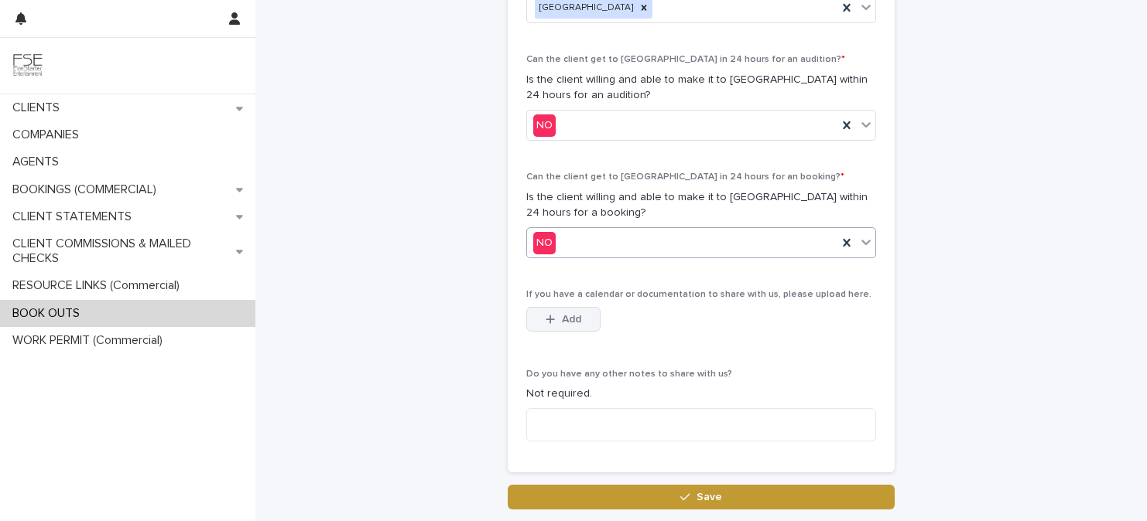
scroll to position [869, 0]
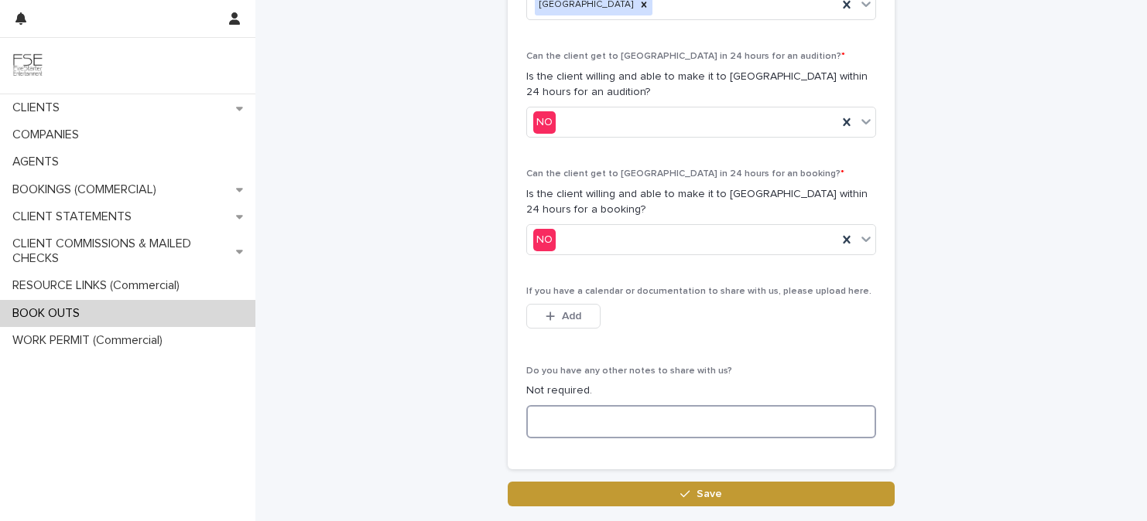
click at [560, 427] on textarea at bounding box center [701, 421] width 350 height 33
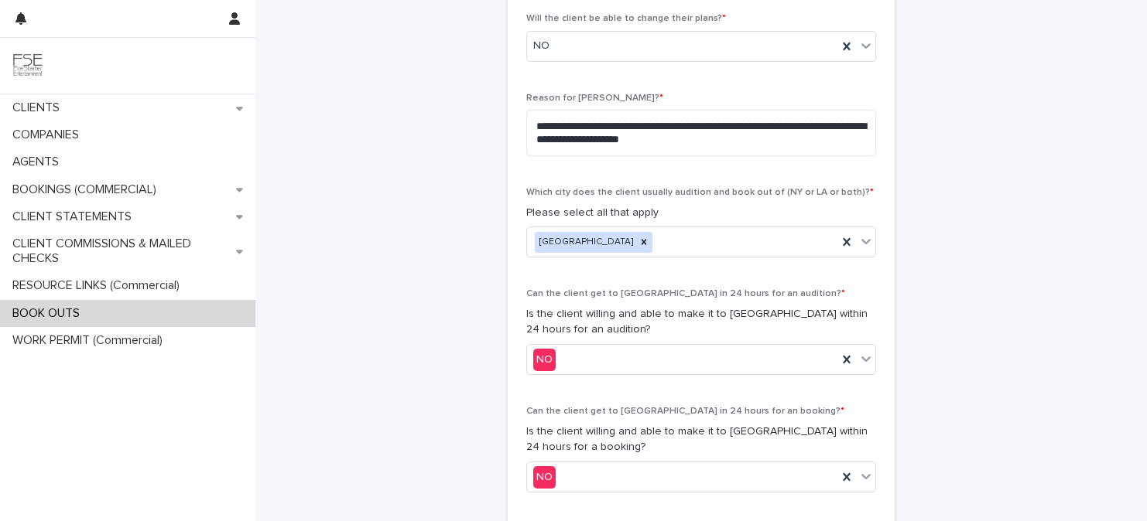
scroll to position [976, 0]
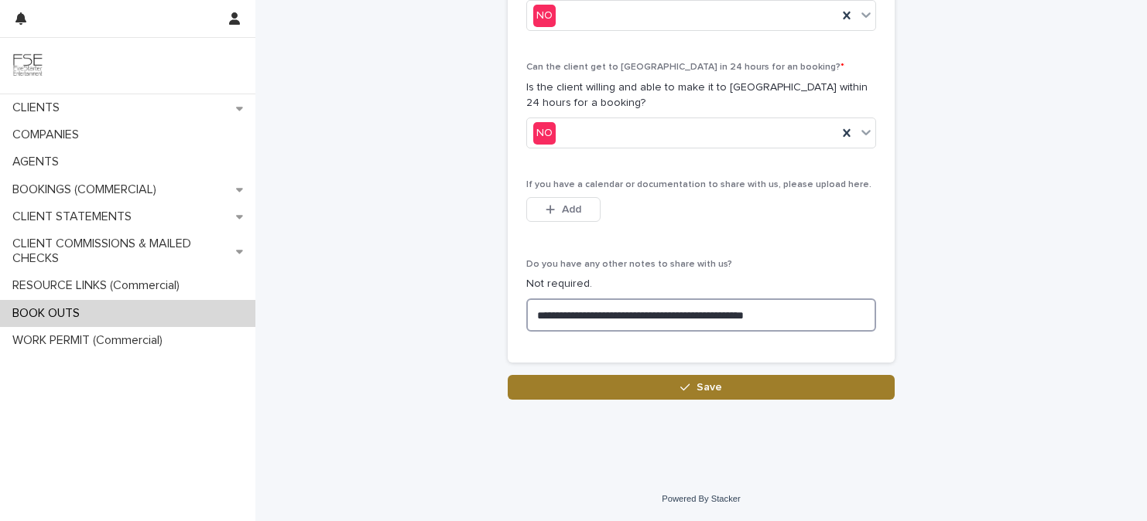
type textarea "**********"
click at [662, 388] on button "Save" at bounding box center [701, 387] width 387 height 25
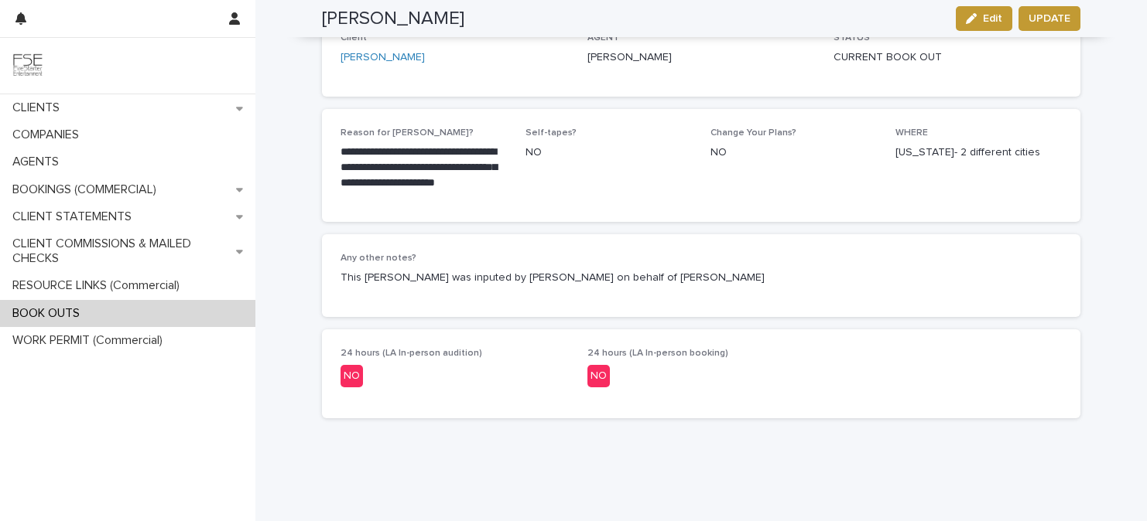
scroll to position [282, 0]
